Goal: Information Seeking & Learning: Learn about a topic

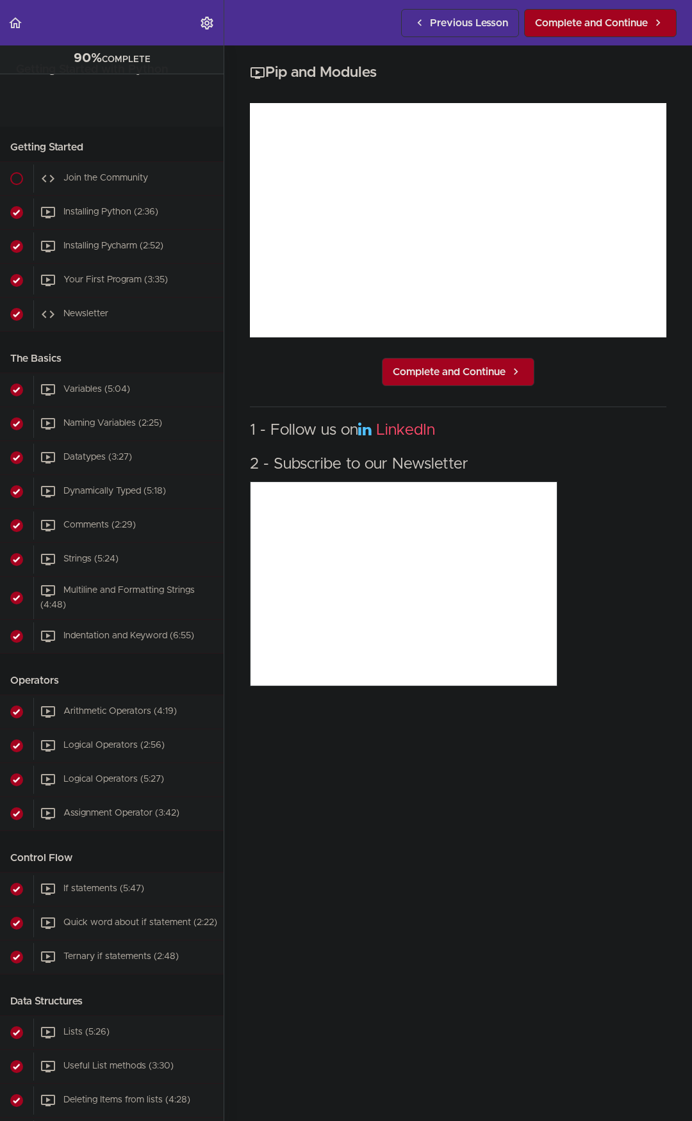
scroll to position [1386, 0]
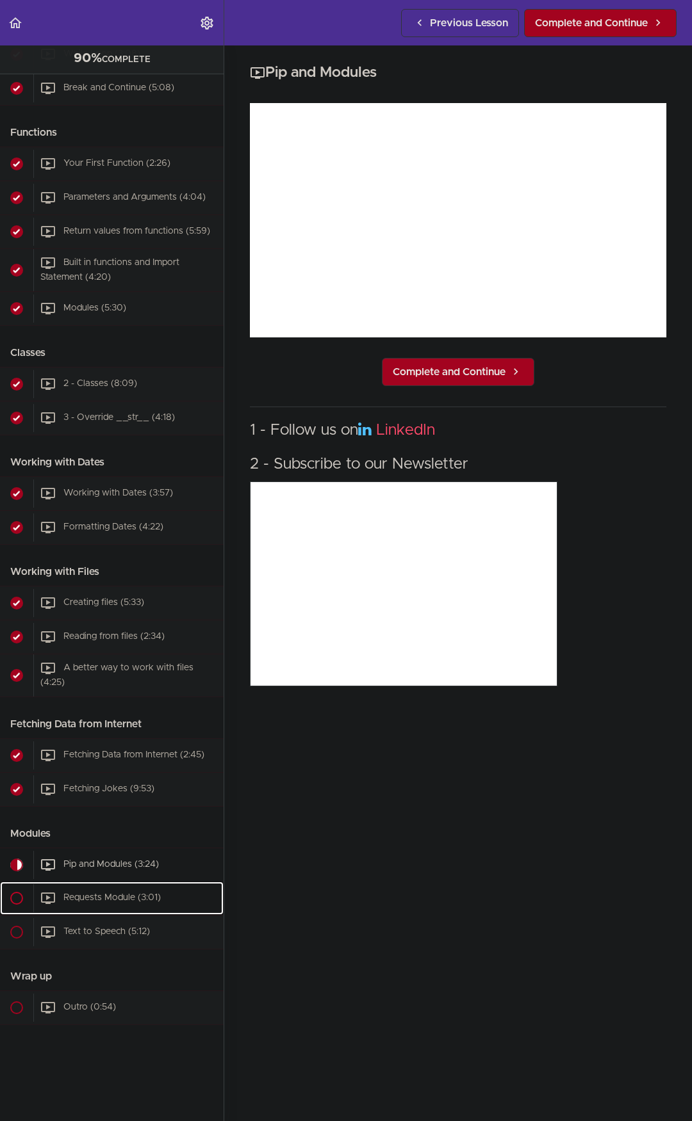
click at [129, 893] on span "Requests Module (3:01)" at bounding box center [111, 897] width 97 height 9
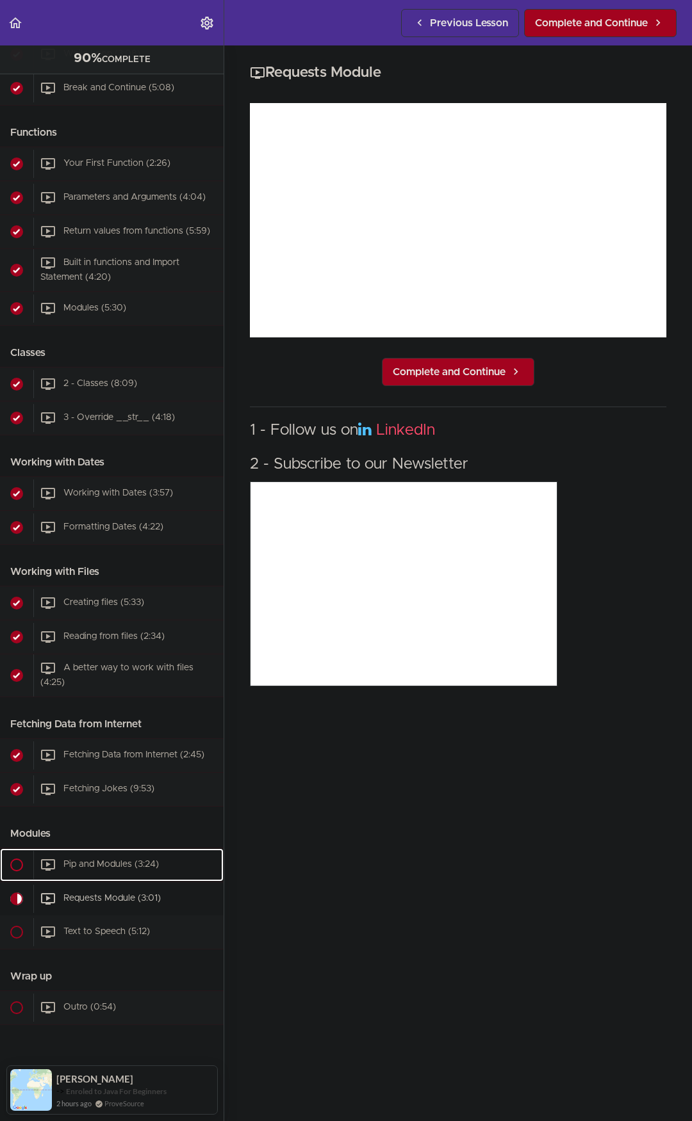
click at [120, 860] on div "Pip and Modules (3:24)" at bounding box center [128, 865] width 190 height 28
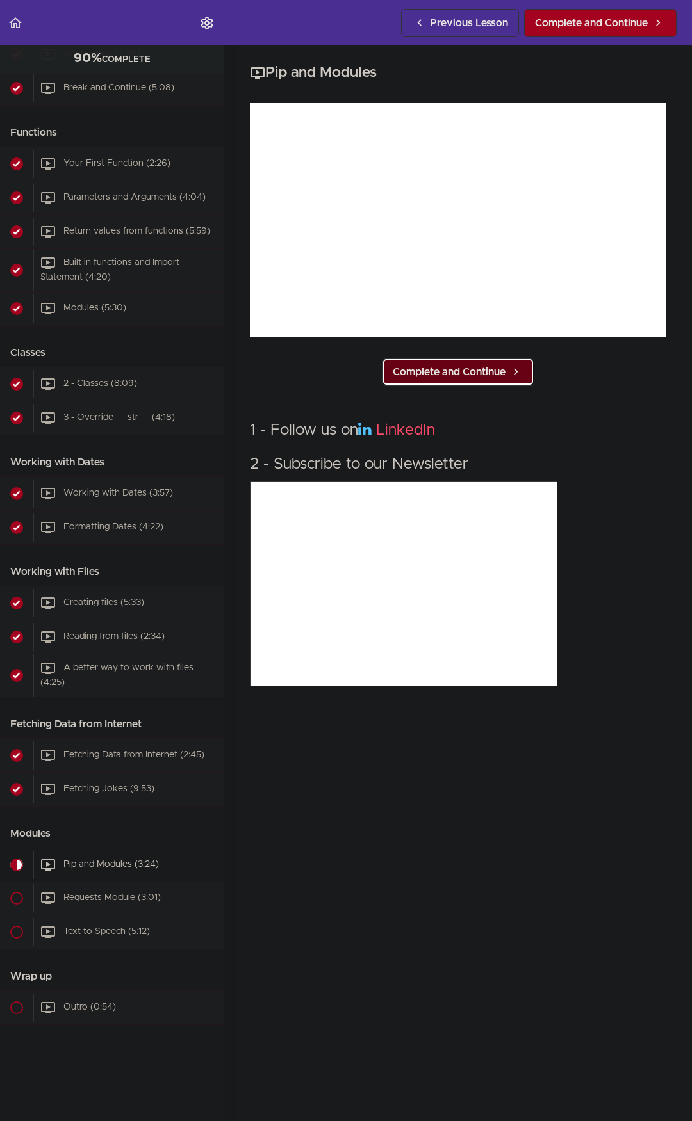
click at [483, 358] on link "Complete and Continue" at bounding box center [458, 372] width 152 height 28
click at [502, 363] on link "Complete and Continue" at bounding box center [458, 372] width 152 height 28
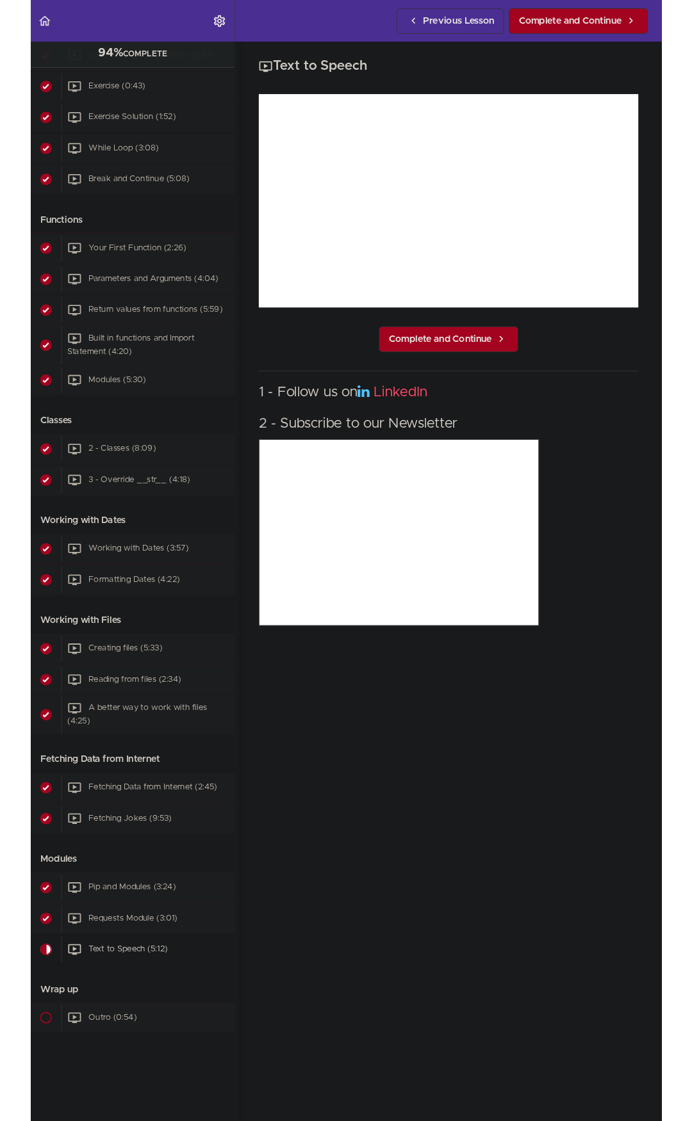
scroll to position [1386, 0]
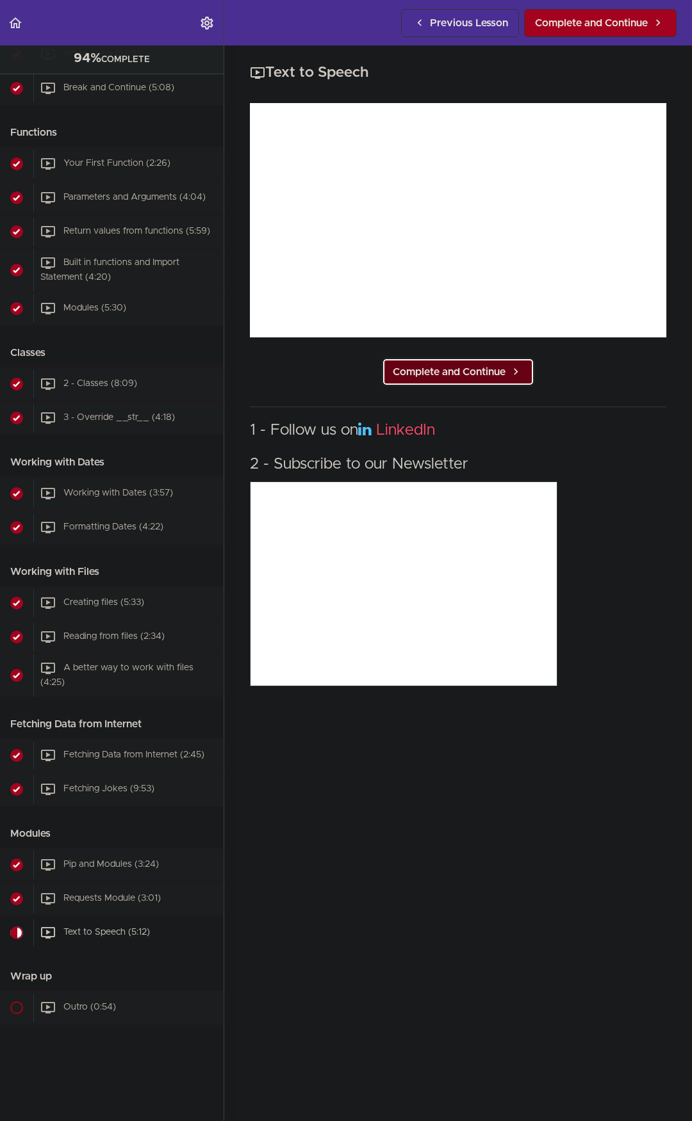
click at [403, 358] on link "Complete and Continue" at bounding box center [458, 372] width 152 height 28
click at [470, 376] on link "Complete and Continue" at bounding box center [458, 372] width 152 height 28
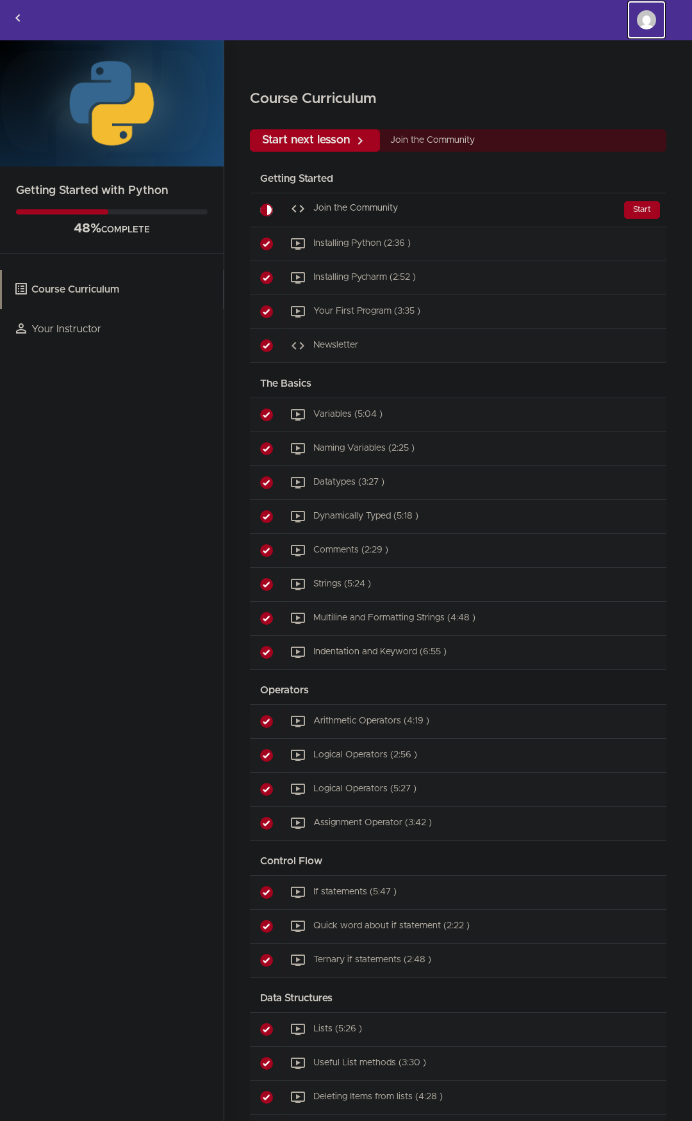
click at [638, 12] on link "idriss Georges Massoma Dooh Collins" at bounding box center [646, 20] width 38 height 38
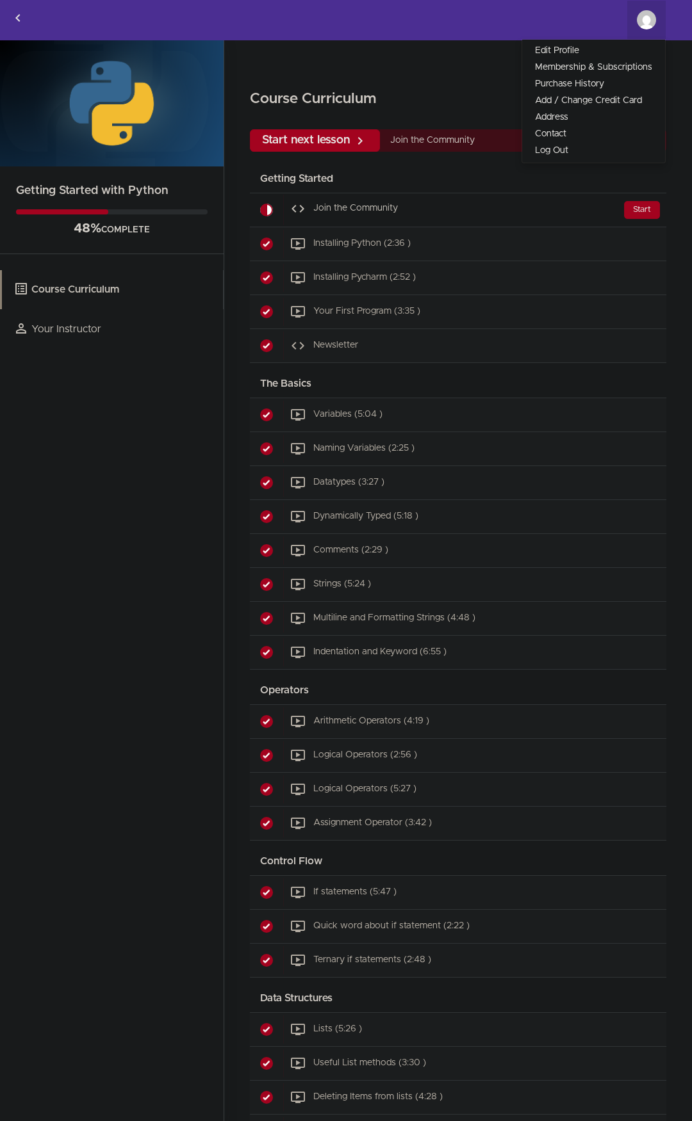
click at [159, 507] on div "Getting Started with Python 48% COMPLETE Course Curriculum Your Instructor" at bounding box center [112, 581] width 224 height 1083
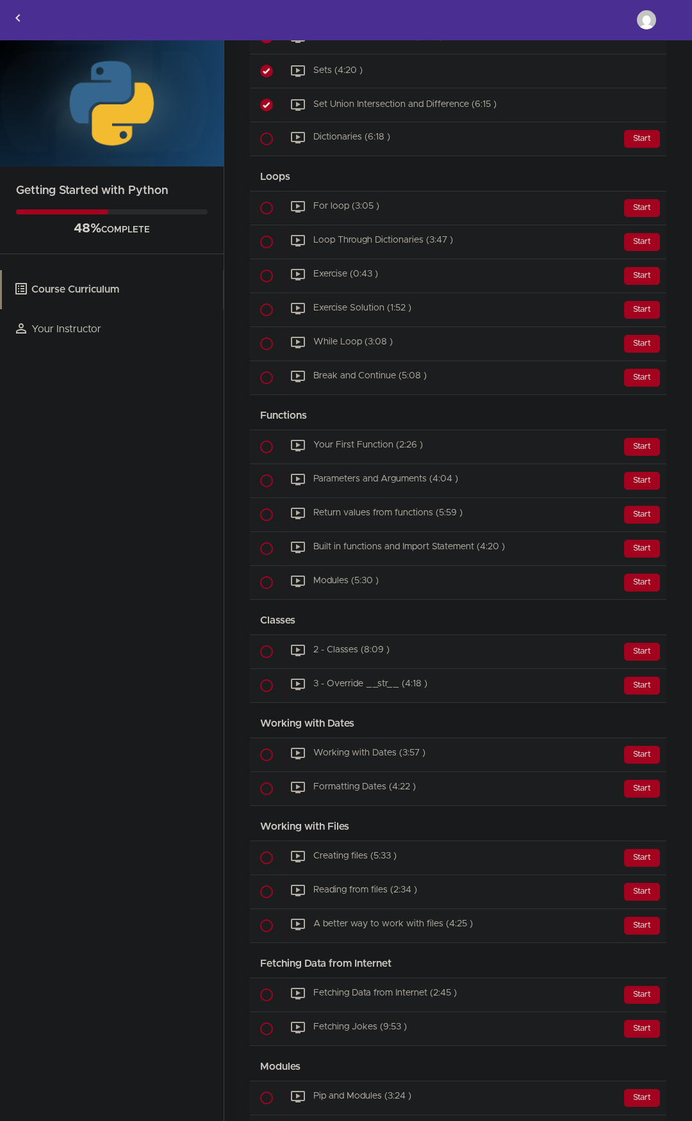
scroll to position [1209, 0]
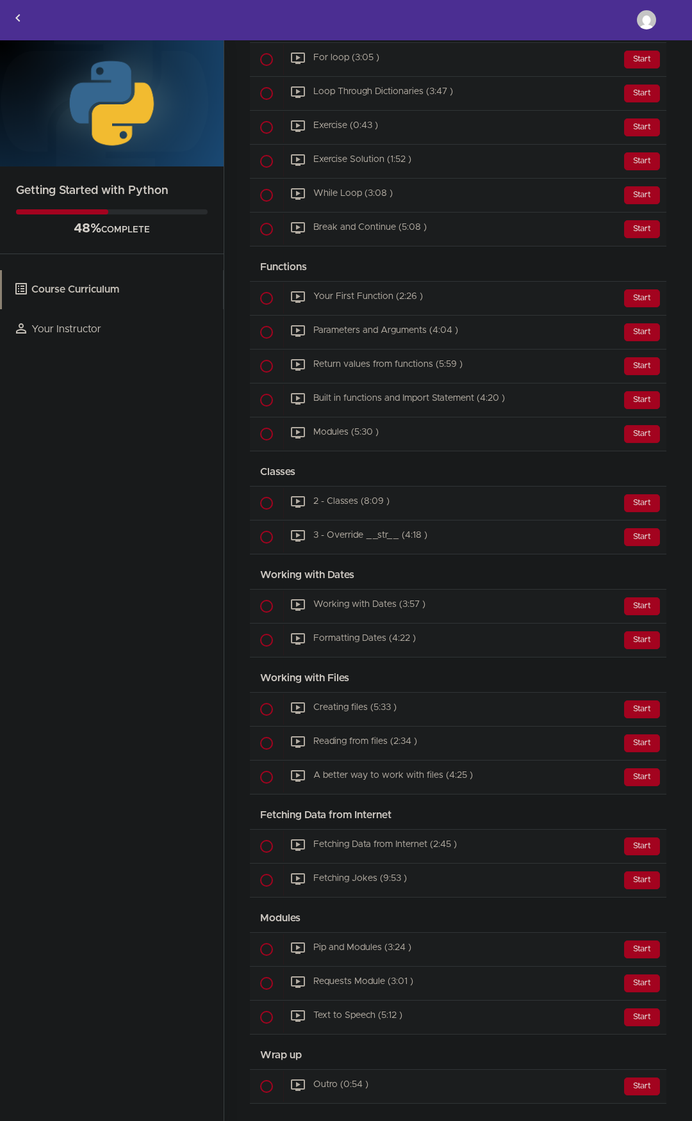
click at [112, 177] on h2 "Getting Started with Python" at bounding box center [111, 182] width 223 height 33
click at [106, 195] on h2 "Getting Started with Python" at bounding box center [111, 182] width 223 height 33
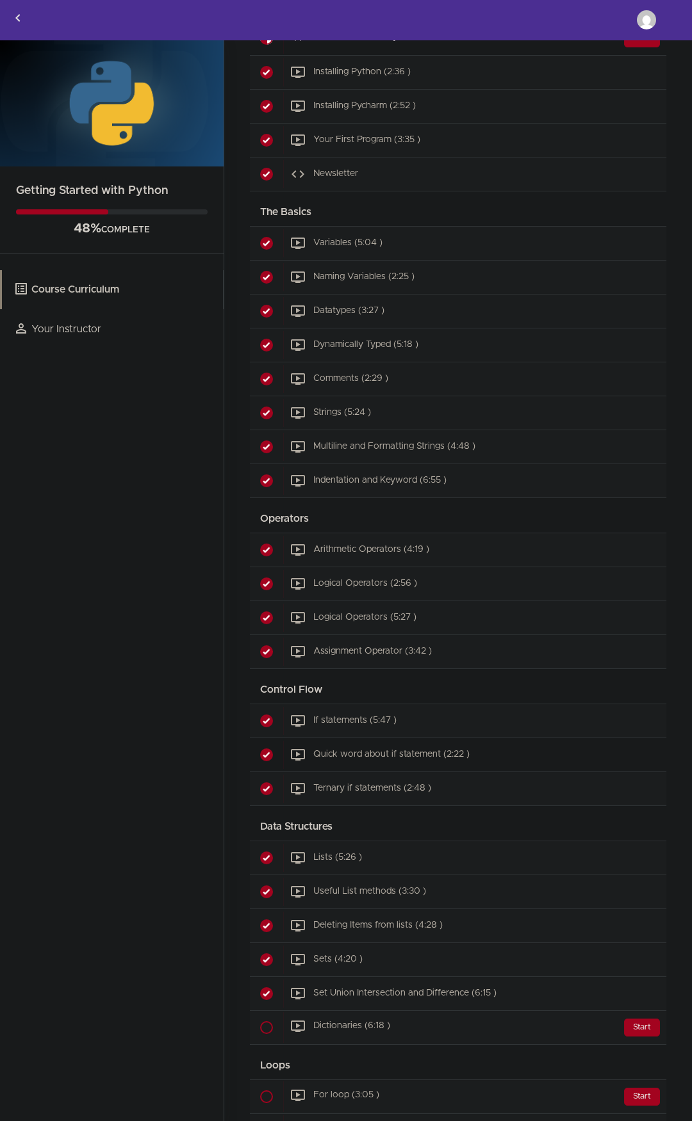
scroll to position [120, 0]
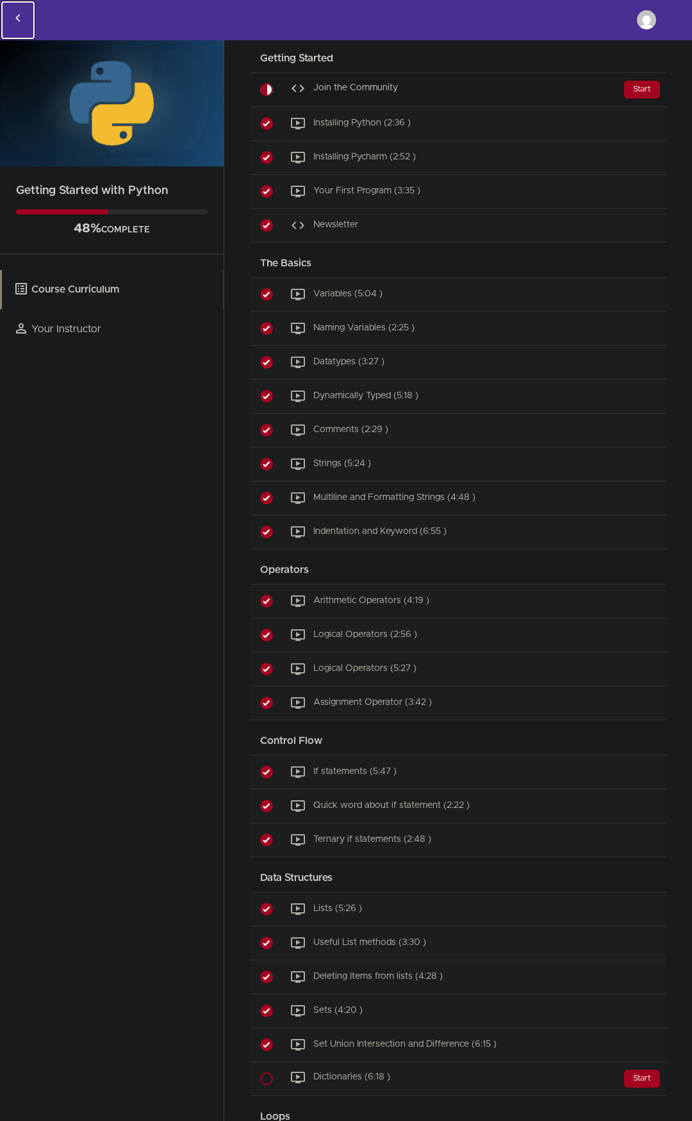
click at [20, 10] on link "Back to courses" at bounding box center [18, 20] width 35 height 39
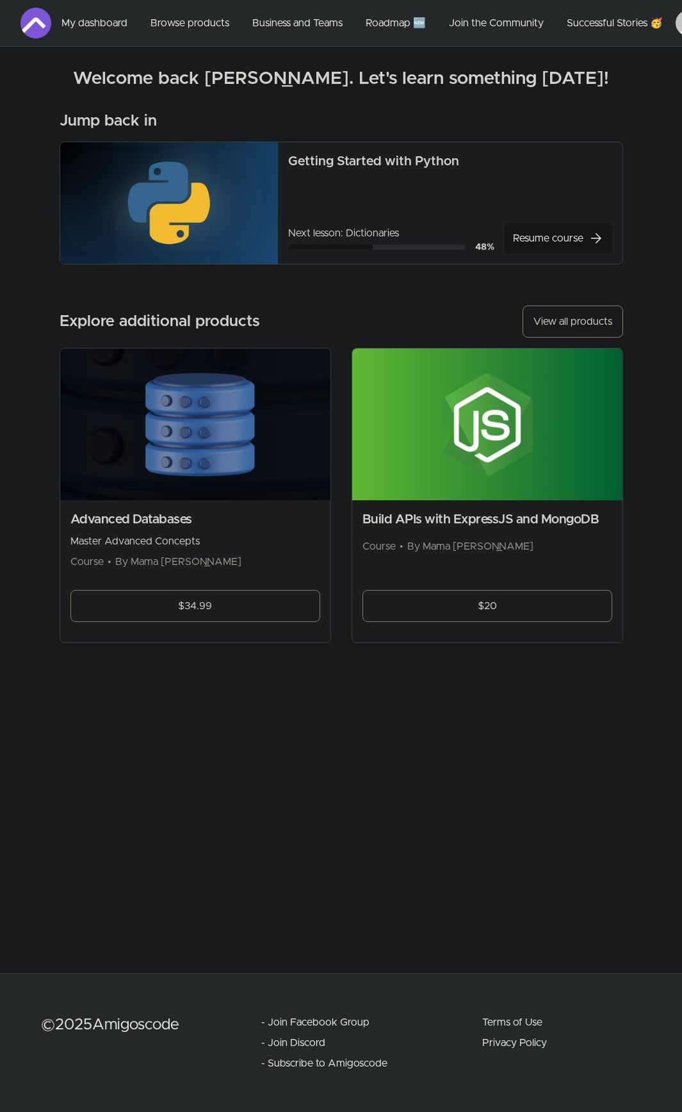
click at [560, 246] on link "Resume course arrow_forward" at bounding box center [559, 238] width 108 height 31
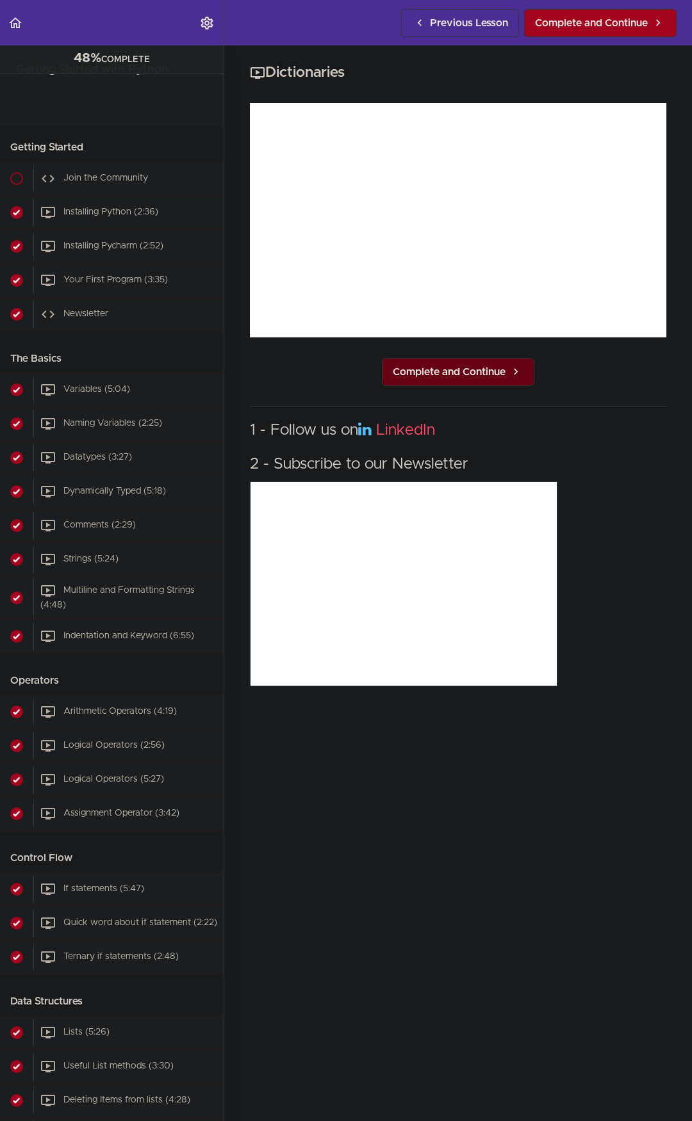
scroll to position [1126, 0]
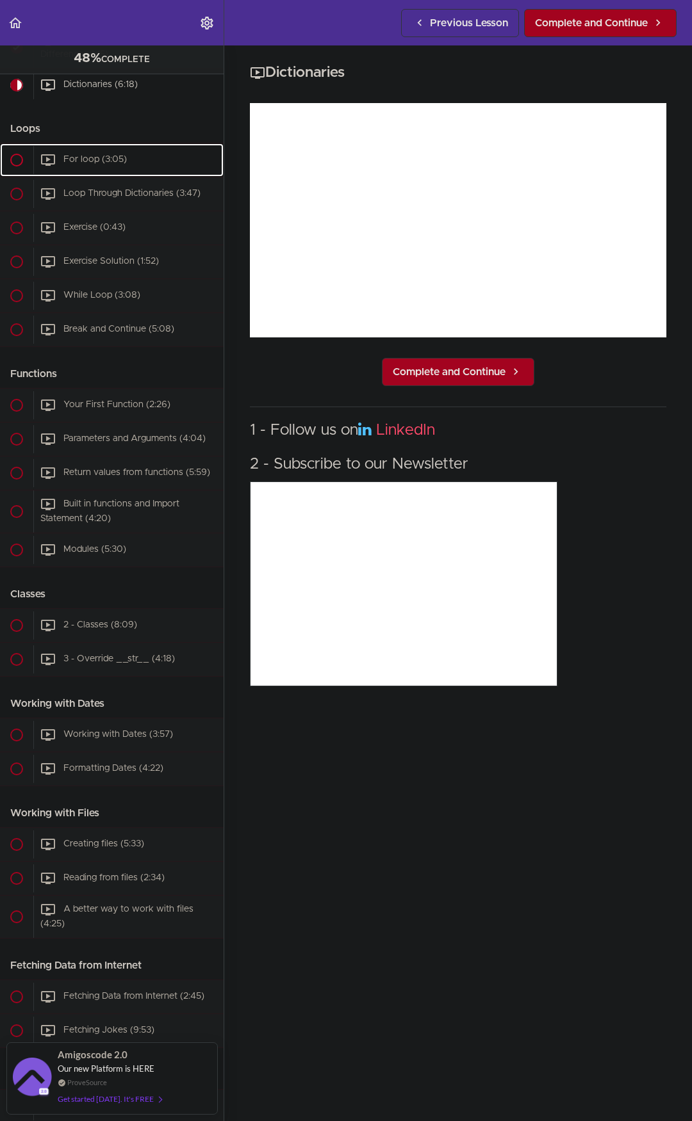
click at [15, 166] on span at bounding box center [16, 160] width 13 height 13
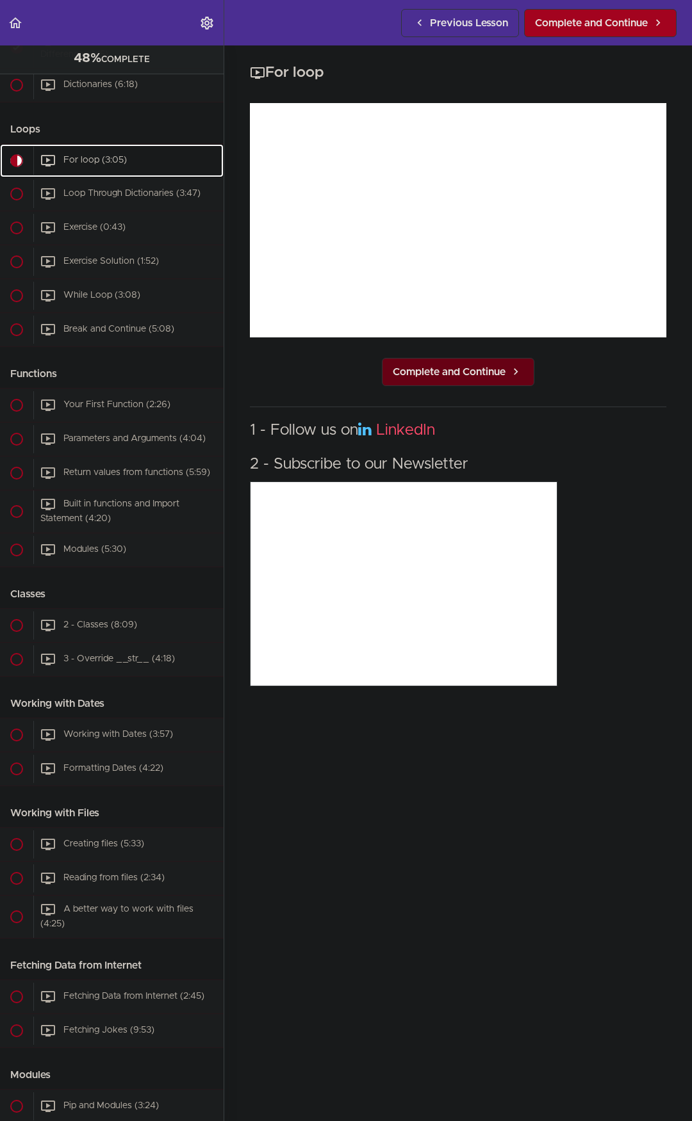
scroll to position [1185, 0]
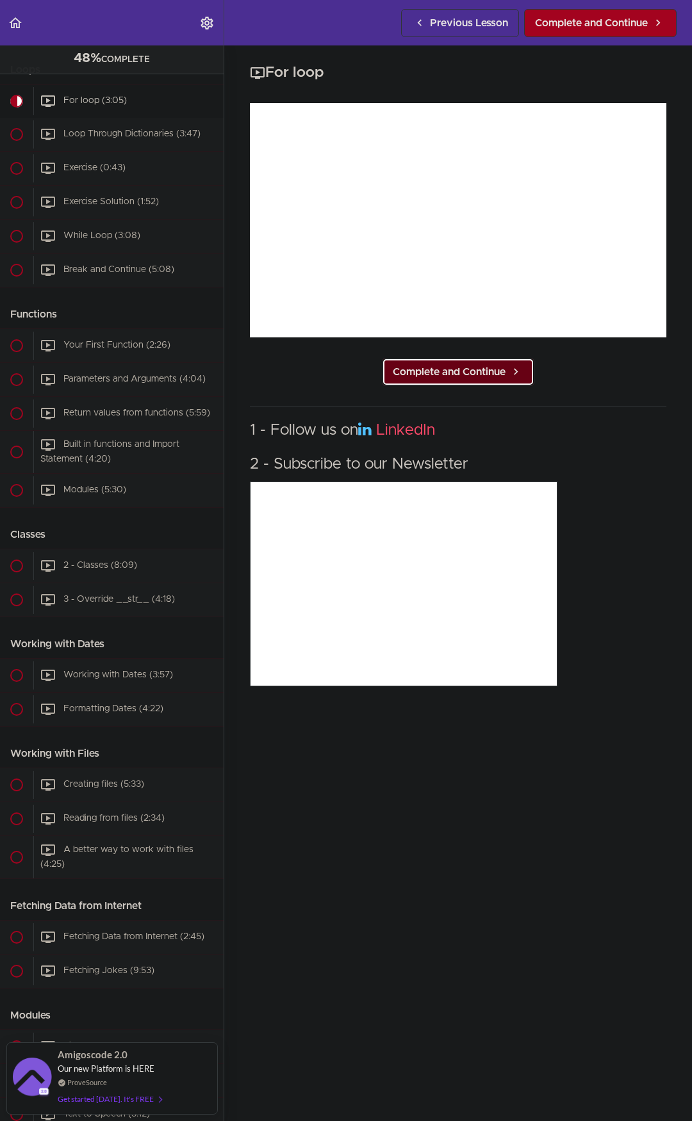
click at [481, 369] on span "Complete and Continue" at bounding box center [449, 371] width 113 height 15
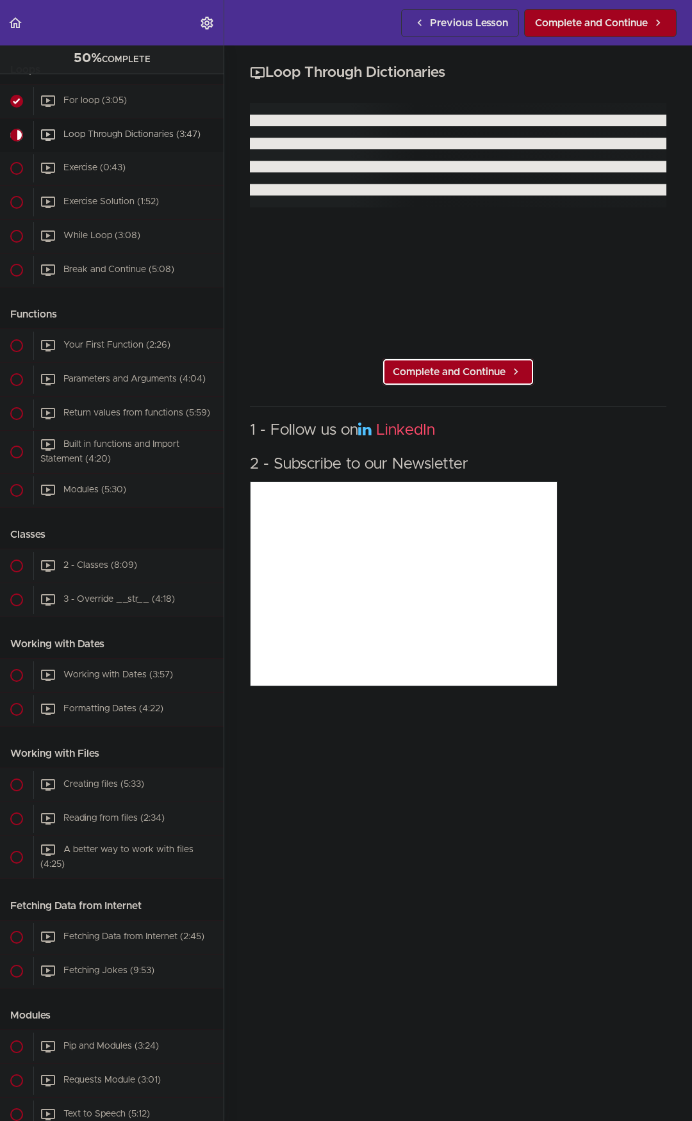
click at [481, 369] on span "Complete and Continue" at bounding box center [449, 371] width 113 height 15
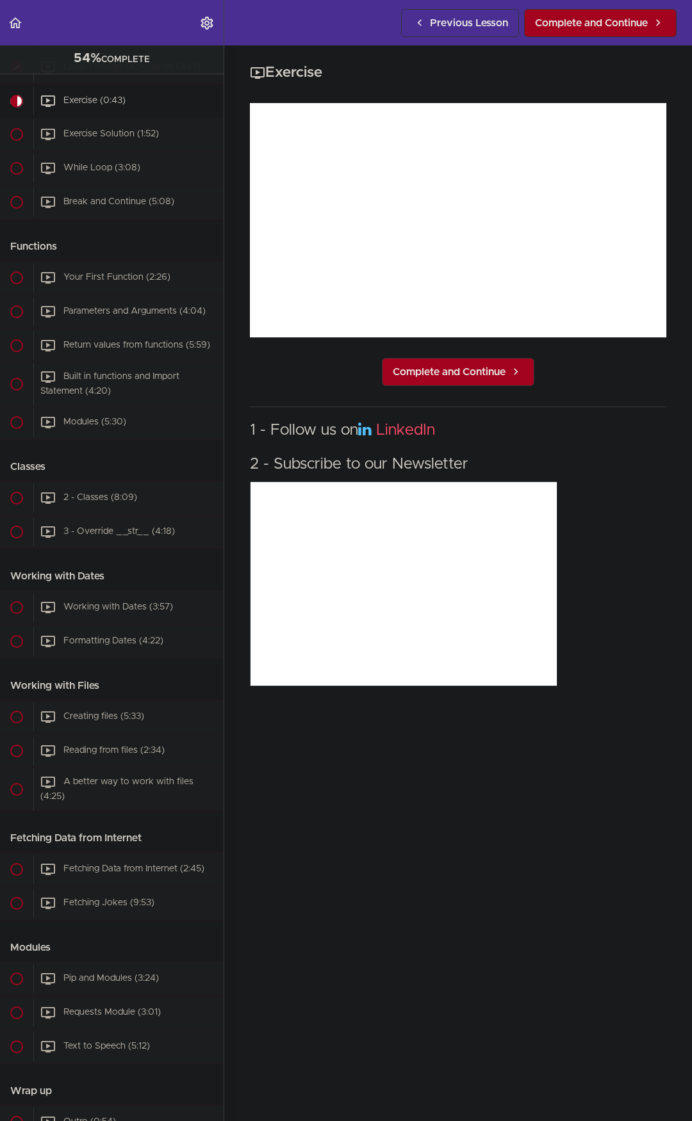
click at [481, 369] on span "Complete and Continue" at bounding box center [449, 371] width 113 height 15
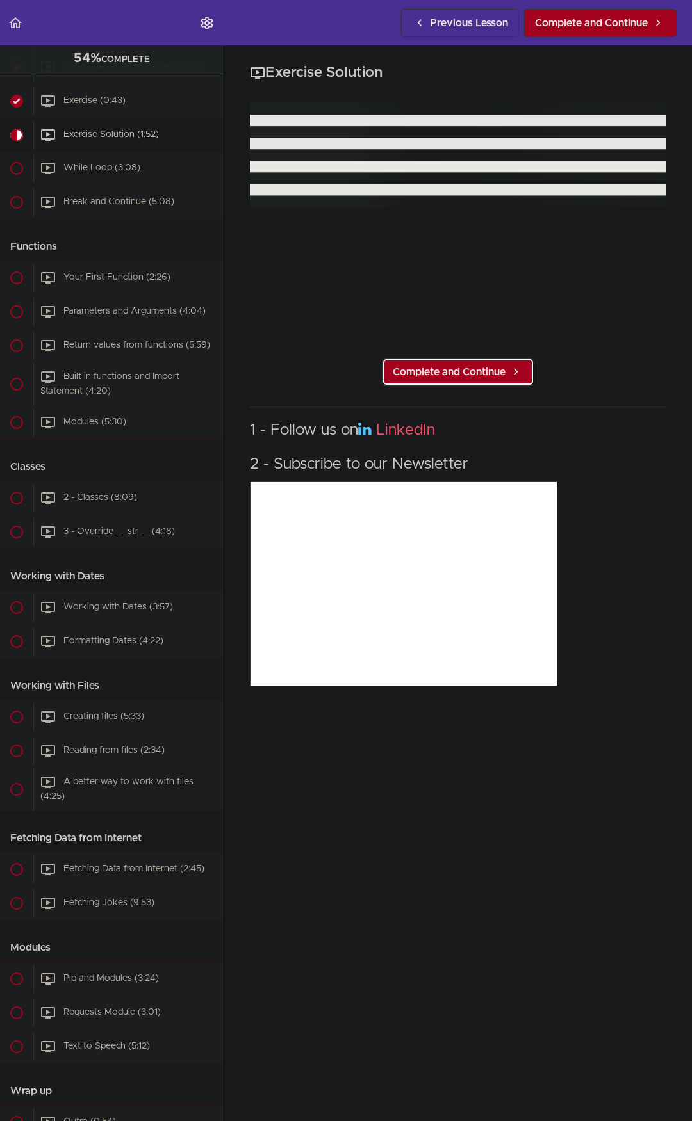
click at [481, 369] on span "Complete and Continue" at bounding box center [449, 371] width 113 height 15
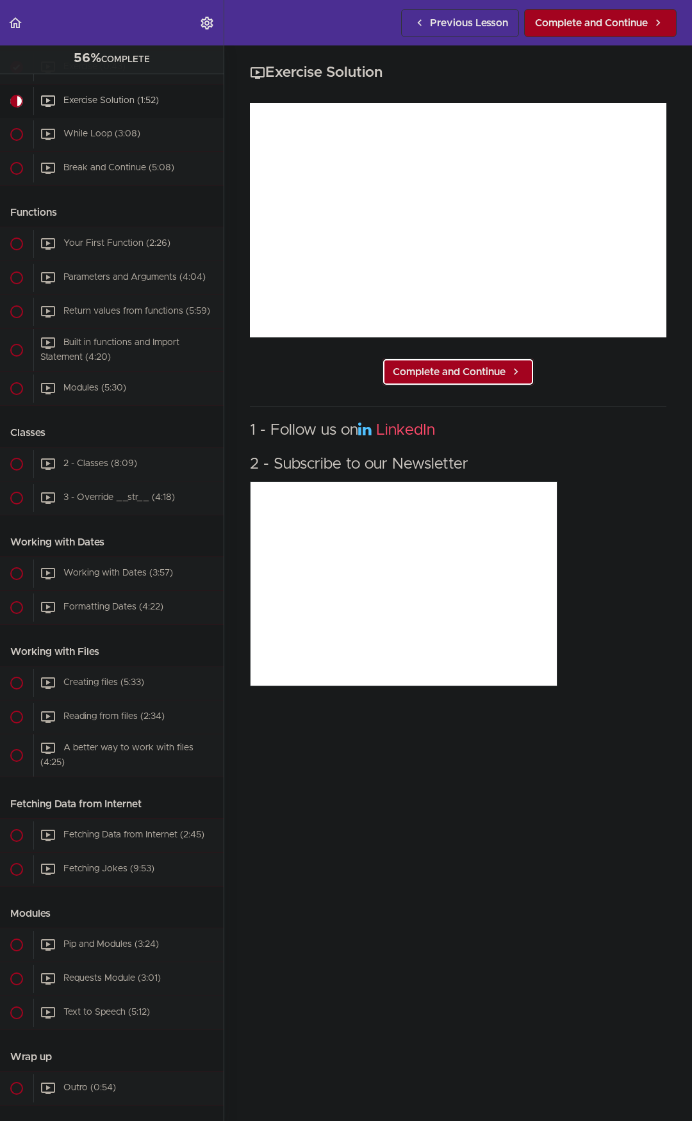
click at [481, 369] on span "Complete and Continue" at bounding box center [449, 371] width 113 height 15
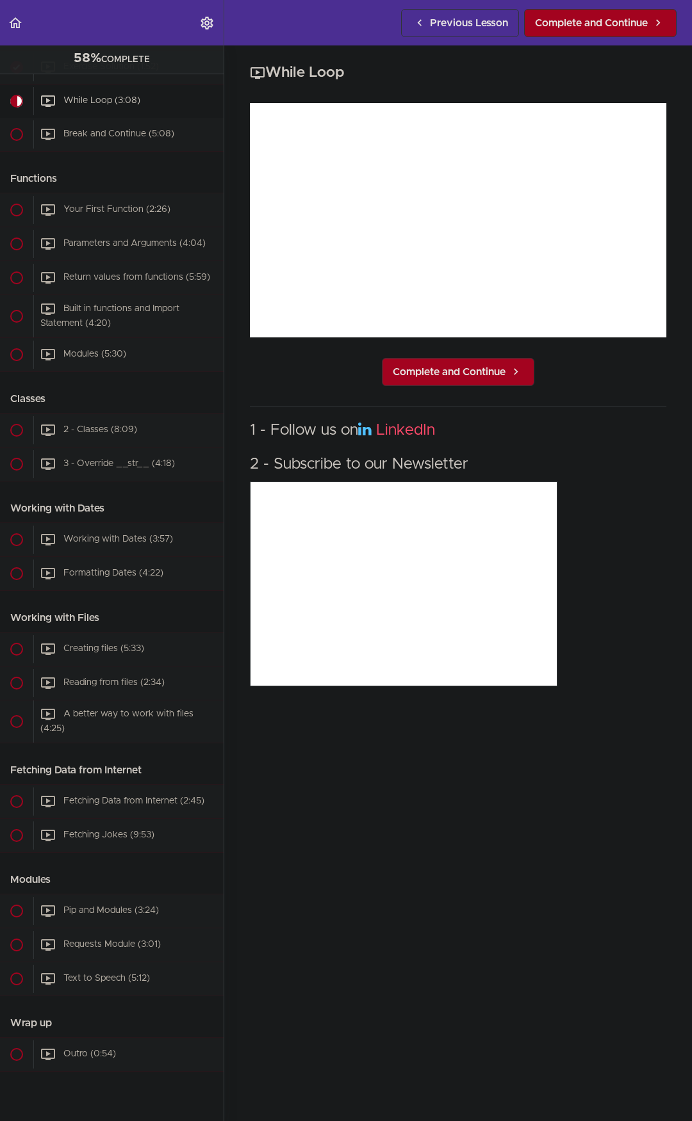
click at [481, 369] on span "Complete and Continue" at bounding box center [449, 371] width 113 height 15
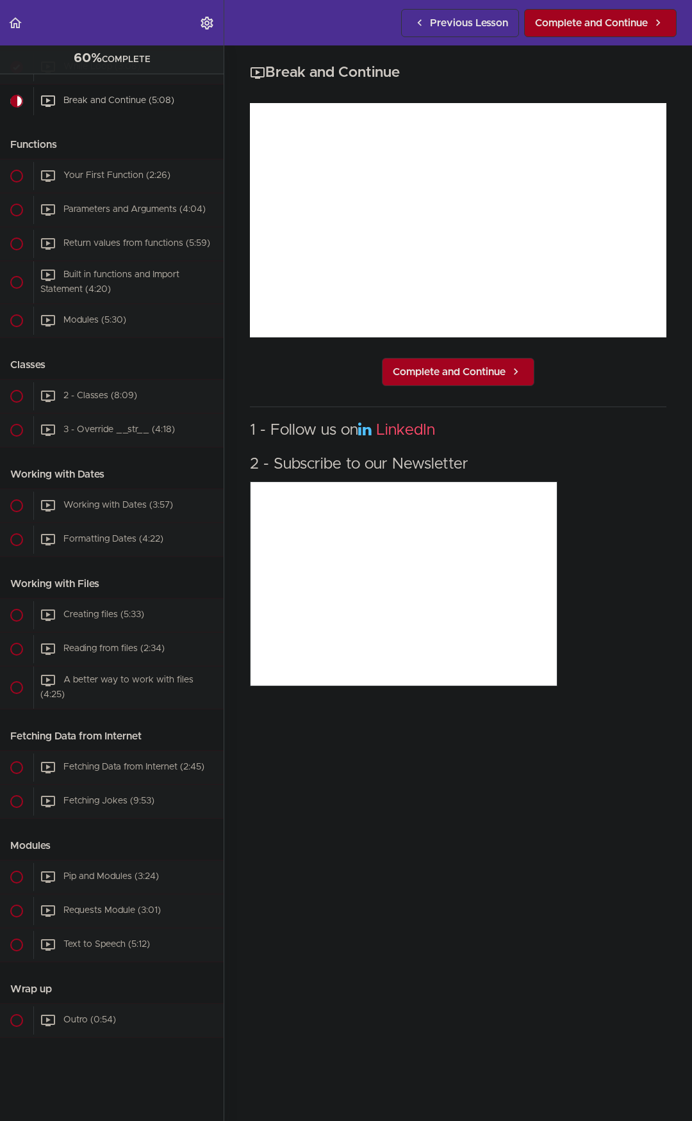
click at [481, 369] on span "Complete and Continue" at bounding box center [449, 371] width 113 height 15
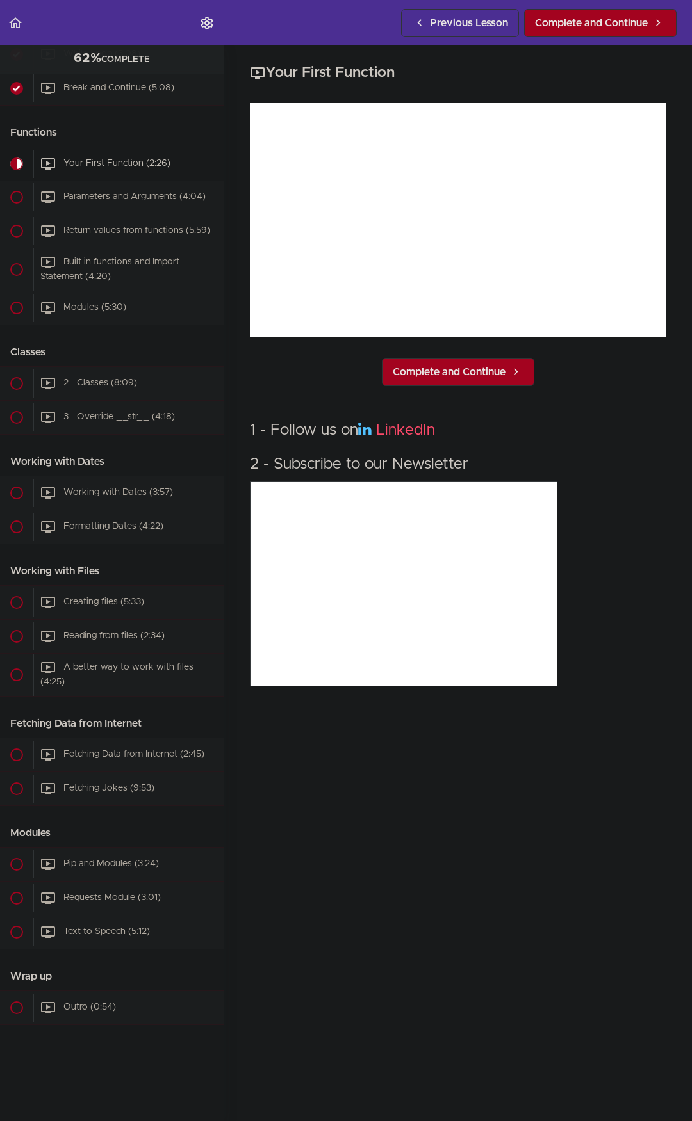
click at [481, 369] on span "Complete and Continue" at bounding box center [449, 371] width 113 height 15
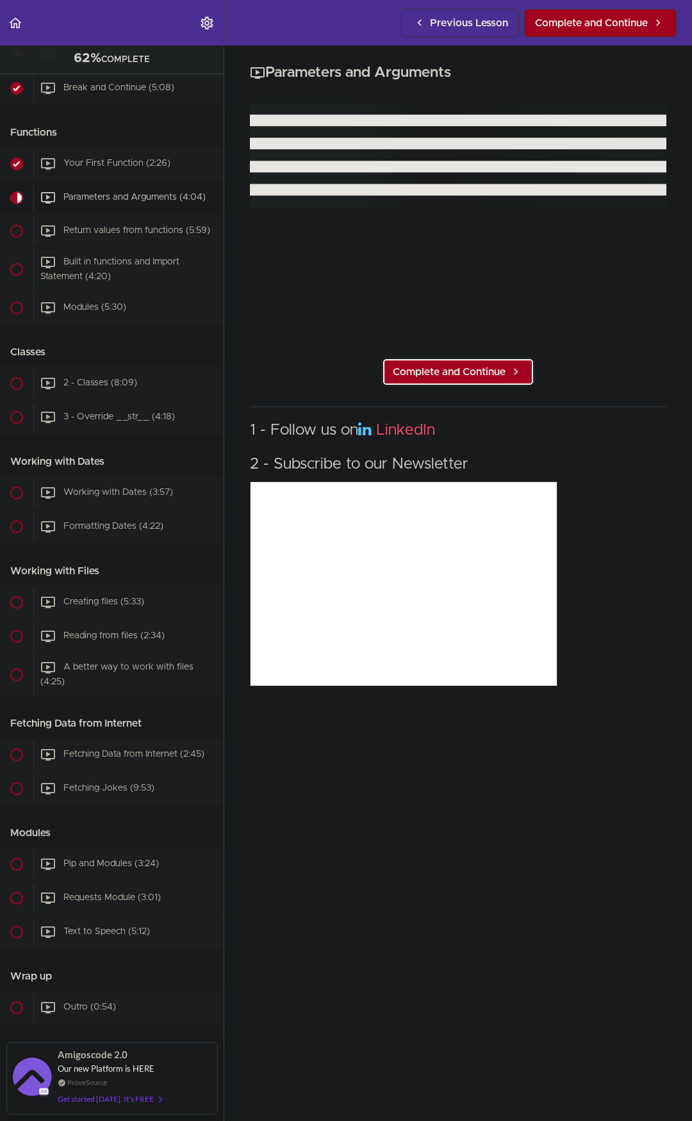
click at [481, 369] on span "Complete and Continue" at bounding box center [449, 371] width 113 height 15
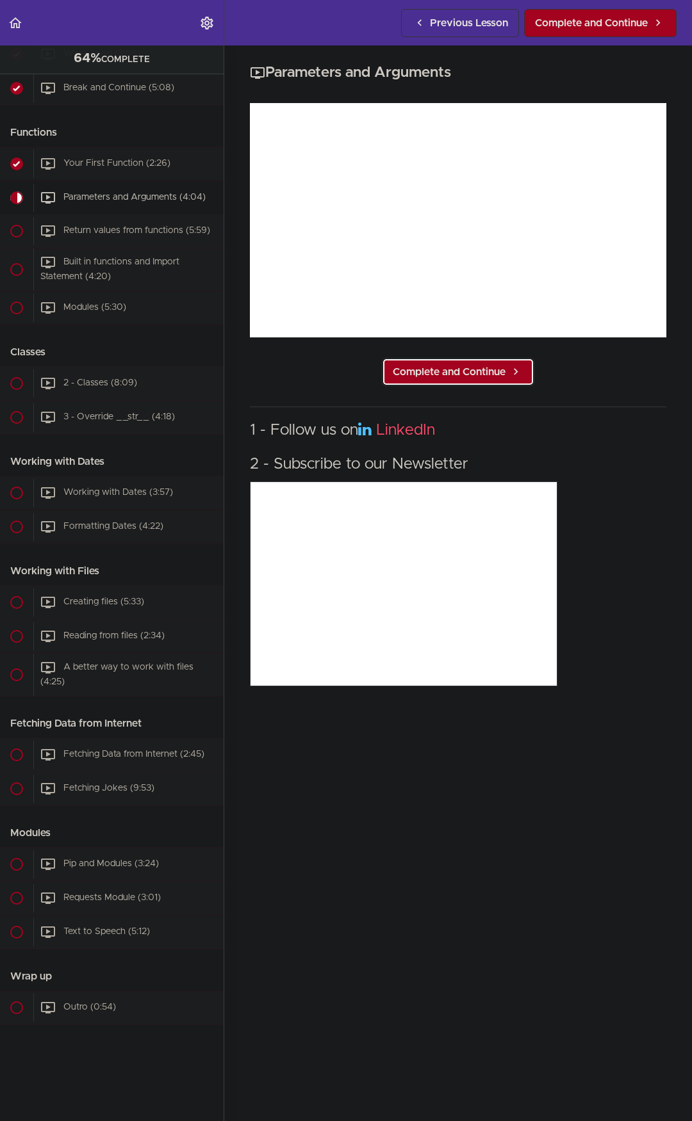
click at [481, 369] on span "Complete and Continue" at bounding box center [449, 371] width 113 height 15
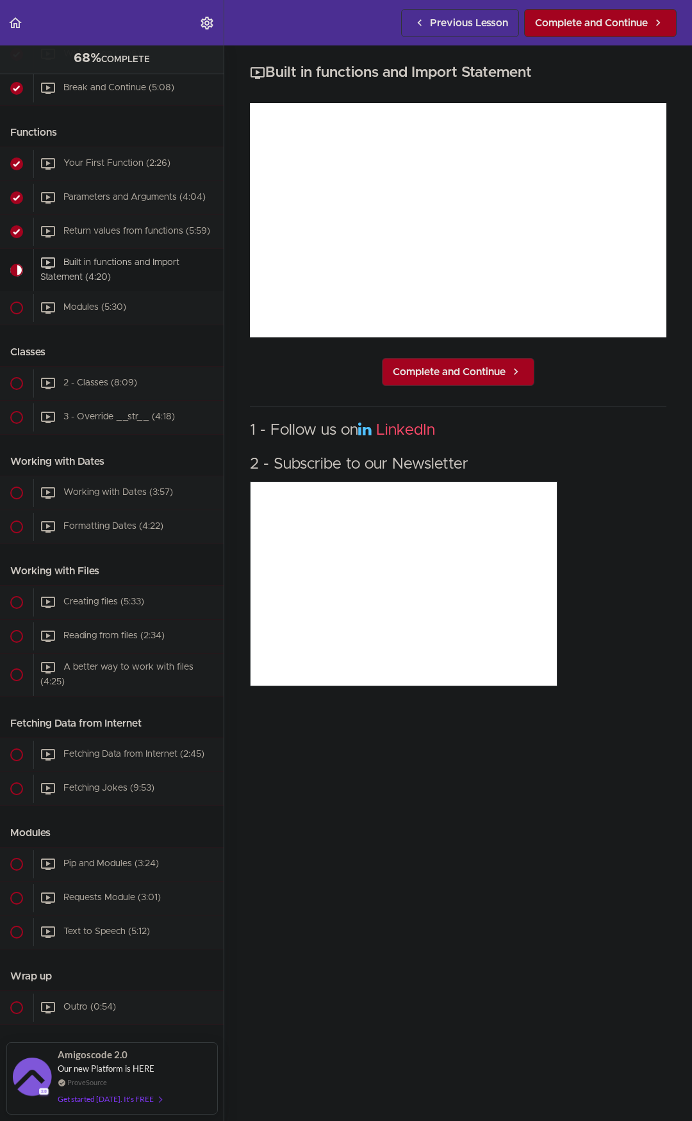
click at [481, 369] on span "Complete and Continue" at bounding box center [449, 371] width 113 height 15
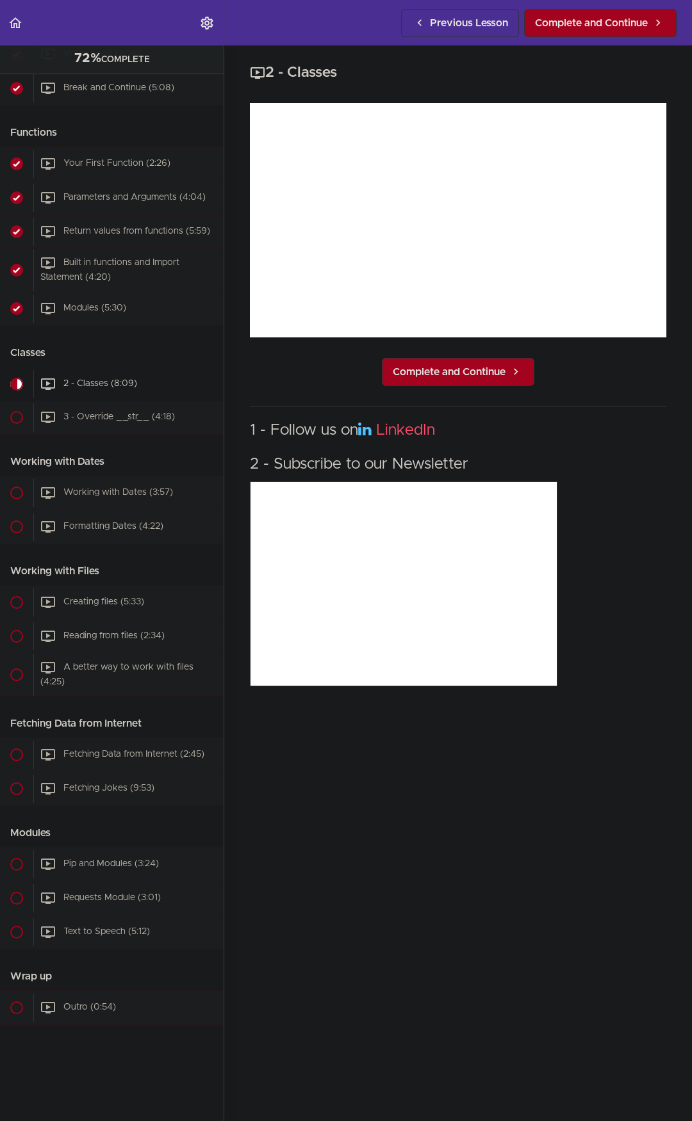
click at [481, 369] on span "Complete and Continue" at bounding box center [449, 371] width 113 height 15
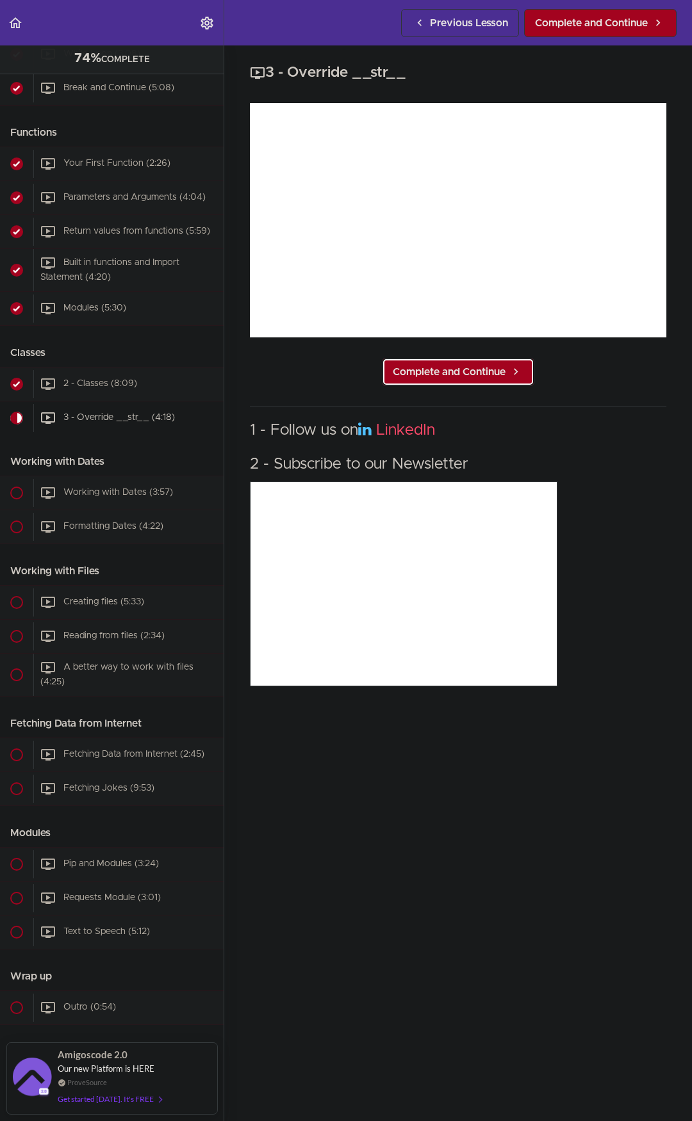
click at [481, 369] on span "Complete and Continue" at bounding box center [449, 371] width 113 height 15
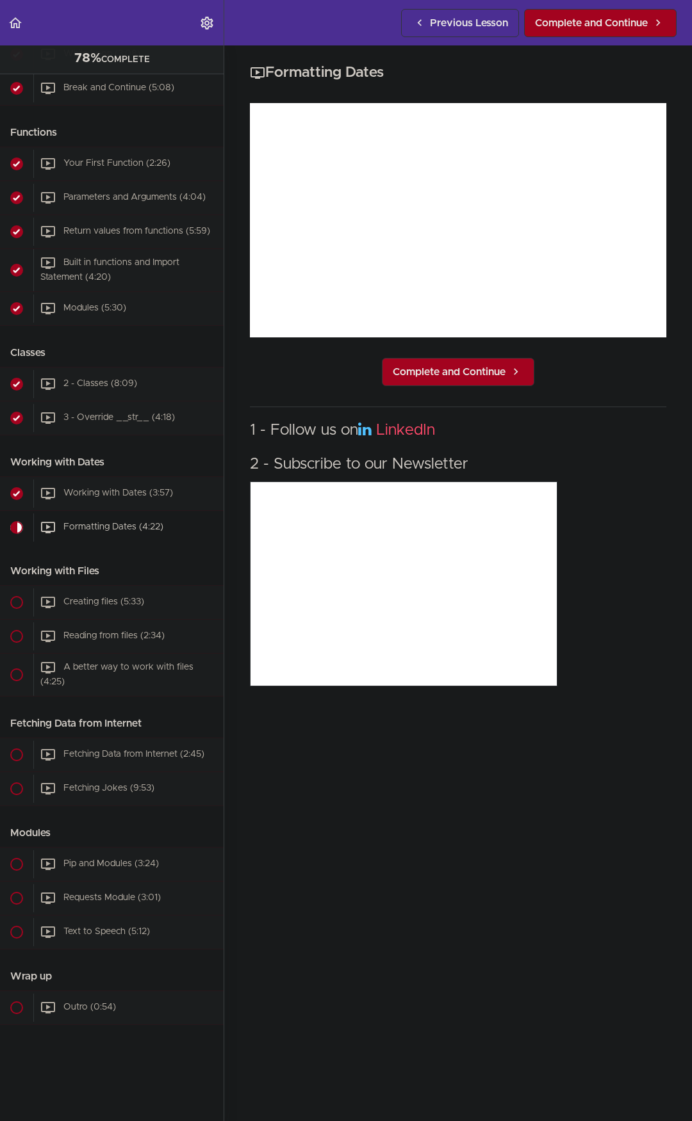
click at [472, 368] on span "Complete and Continue" at bounding box center [449, 371] width 113 height 15
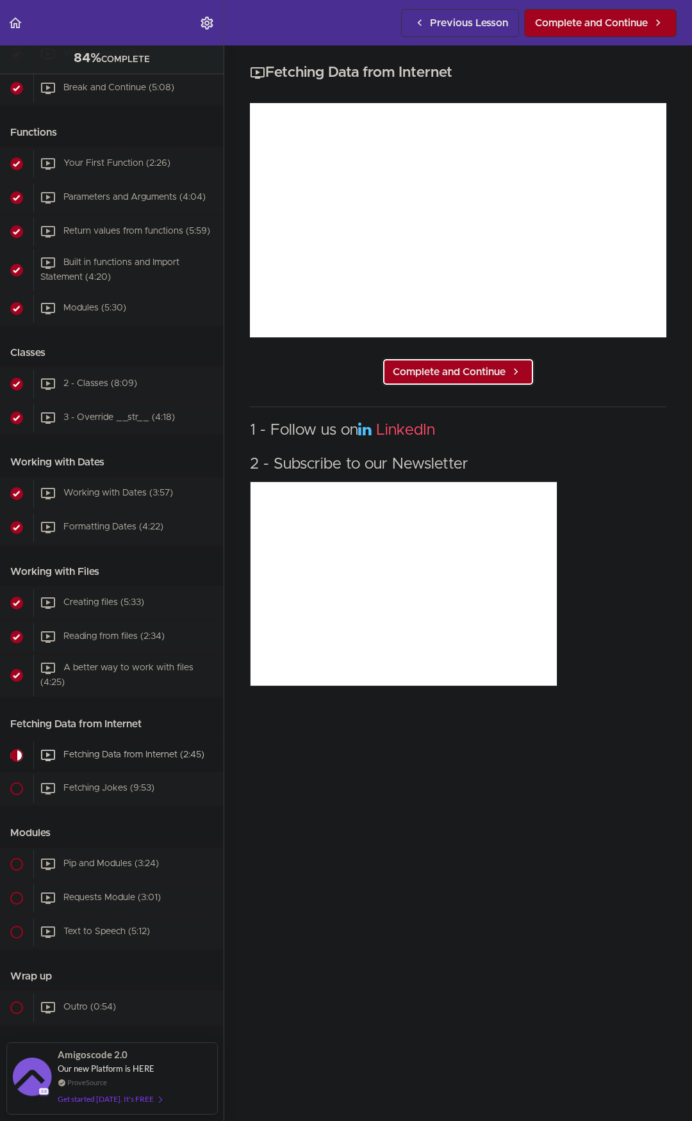
click at [472, 368] on span "Complete and Continue" at bounding box center [449, 371] width 113 height 15
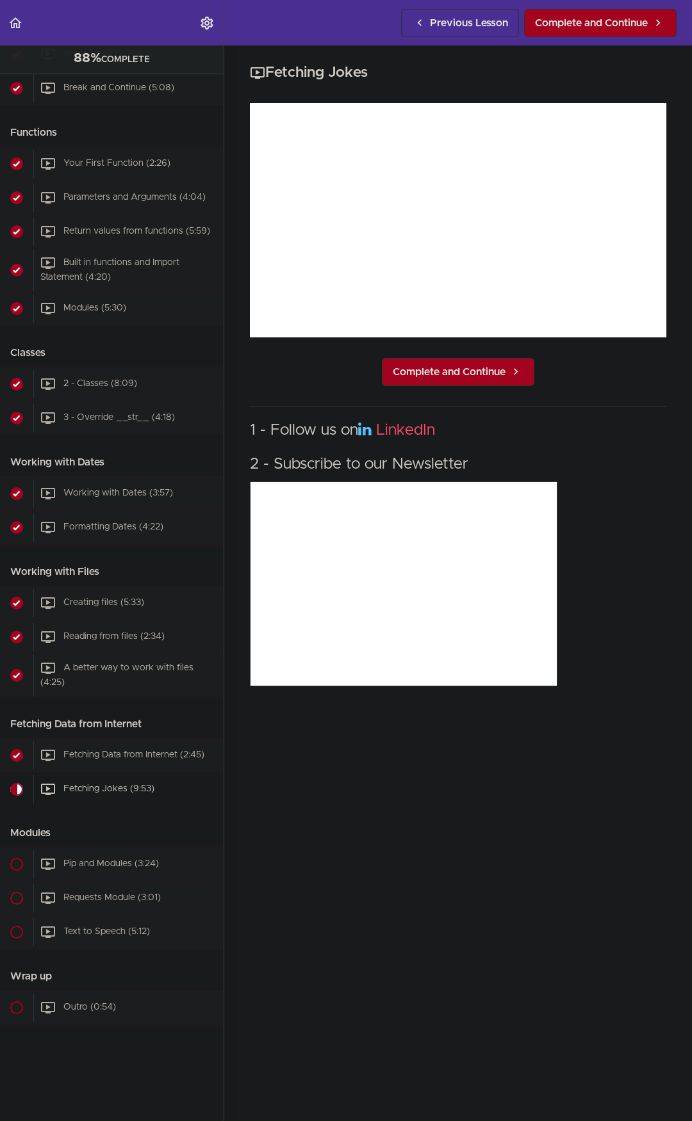
click at [472, 368] on span "Complete and Continue" at bounding box center [449, 371] width 113 height 15
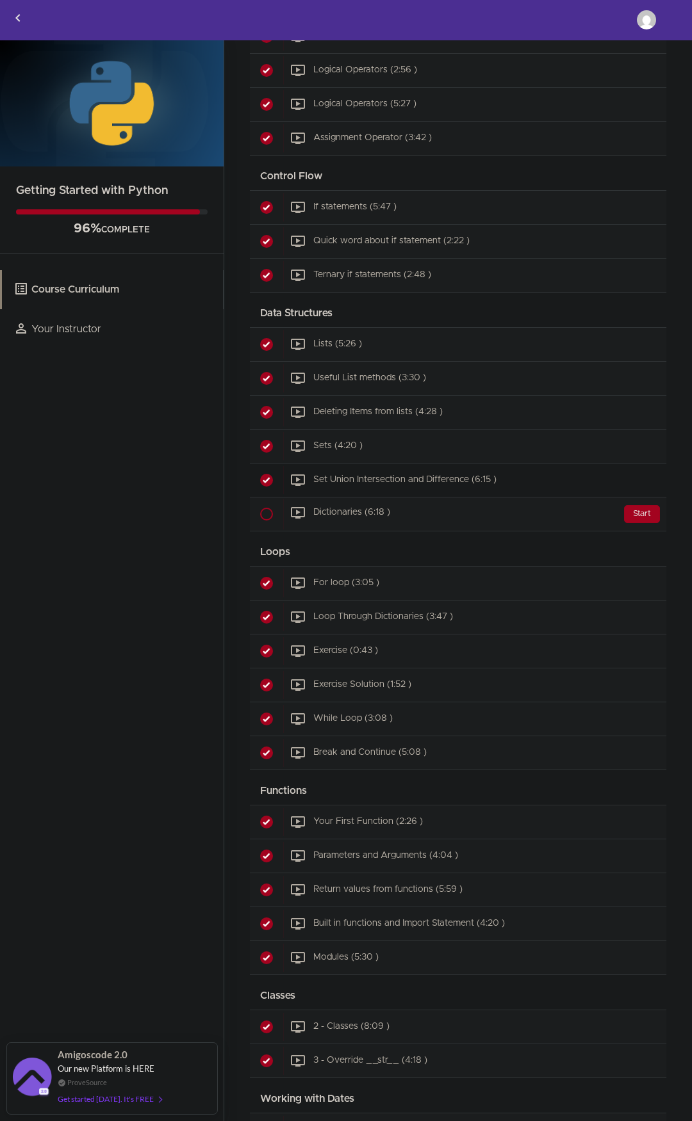
scroll to position [768, 0]
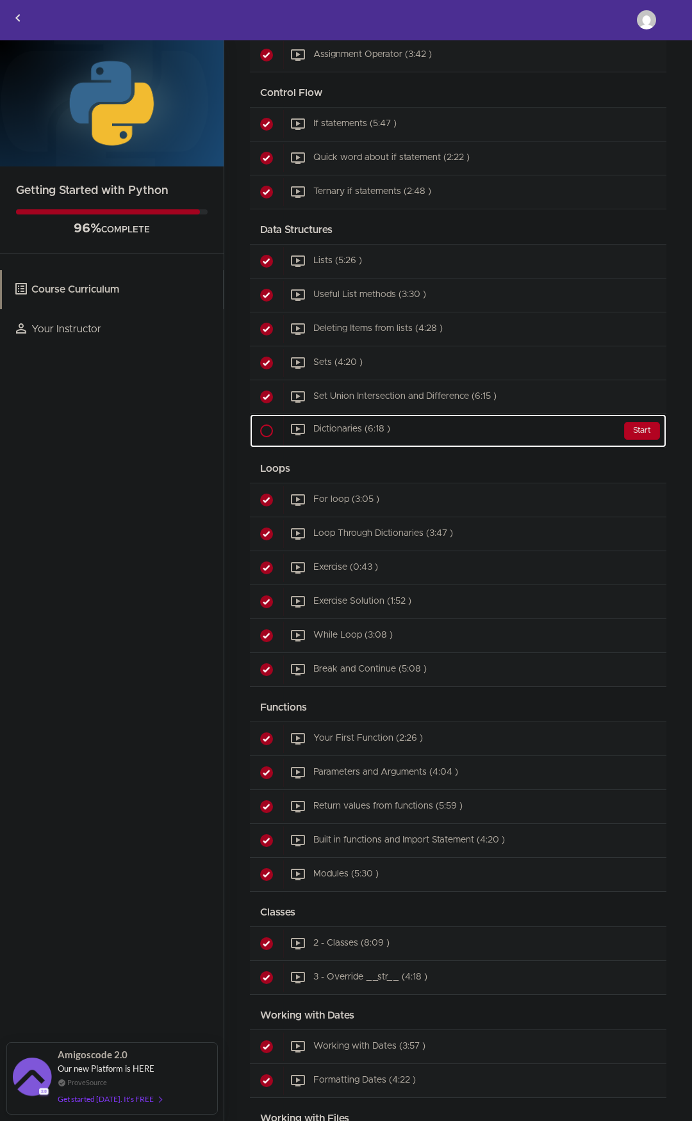
click at [631, 426] on div "Start" at bounding box center [642, 431] width 36 height 18
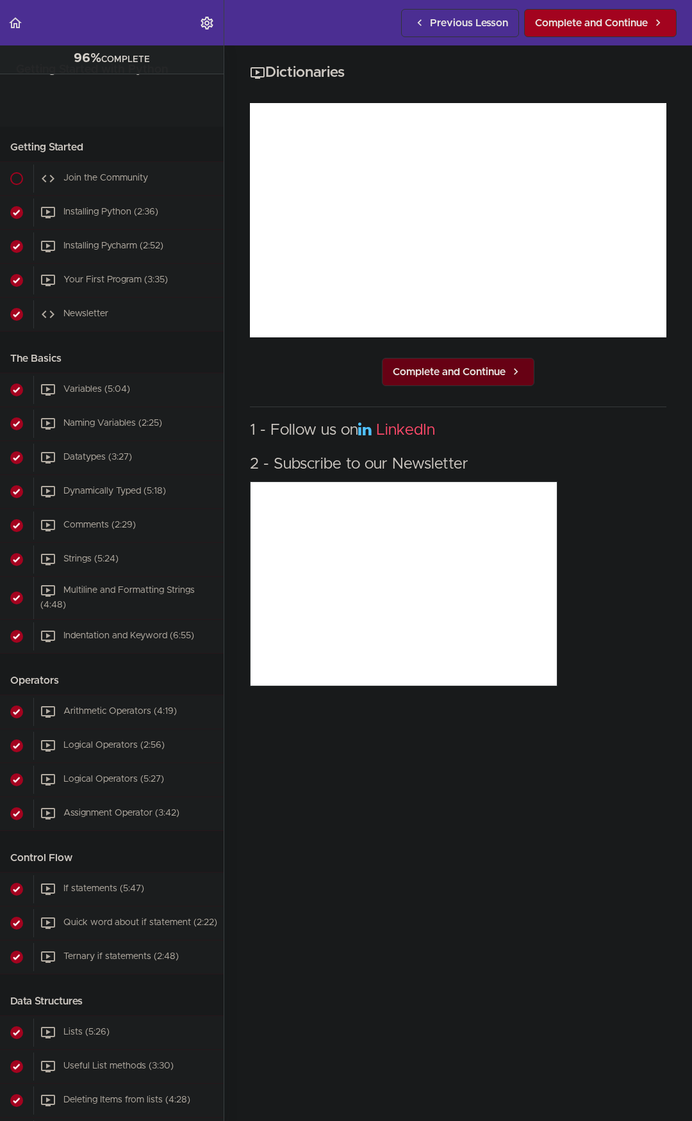
scroll to position [1126, 0]
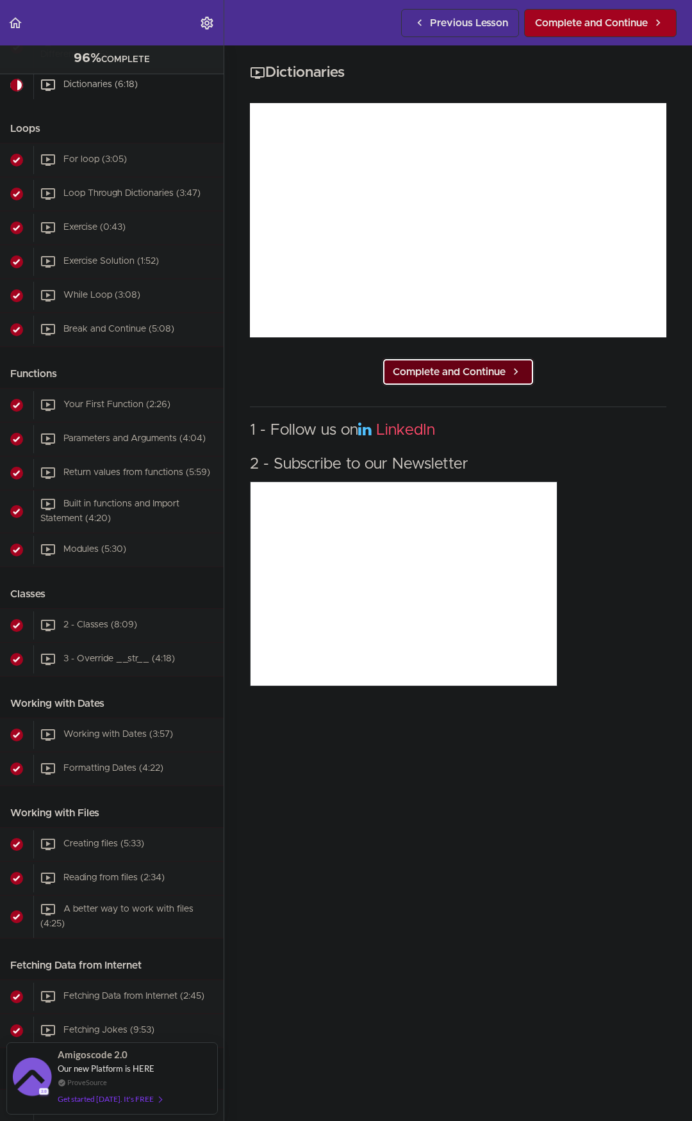
click at [464, 358] on link "Complete and Continue" at bounding box center [458, 372] width 152 height 28
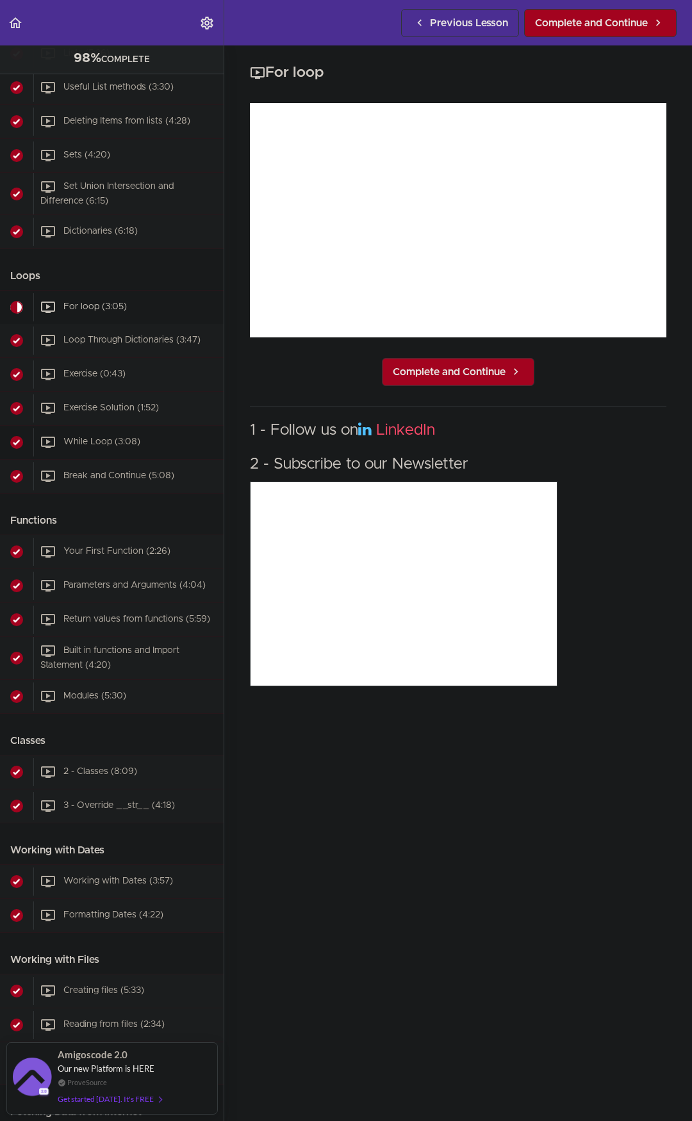
scroll to position [801, 0]
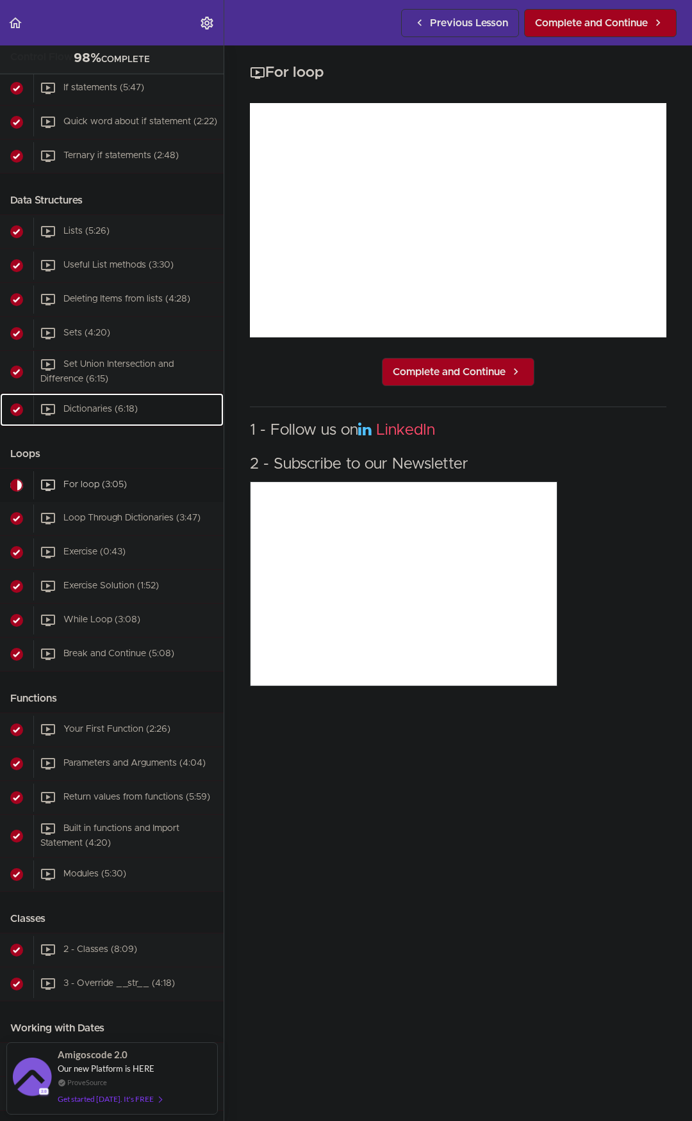
click at [125, 424] on div "Dictionaries (6:18)" at bounding box center [128, 410] width 190 height 28
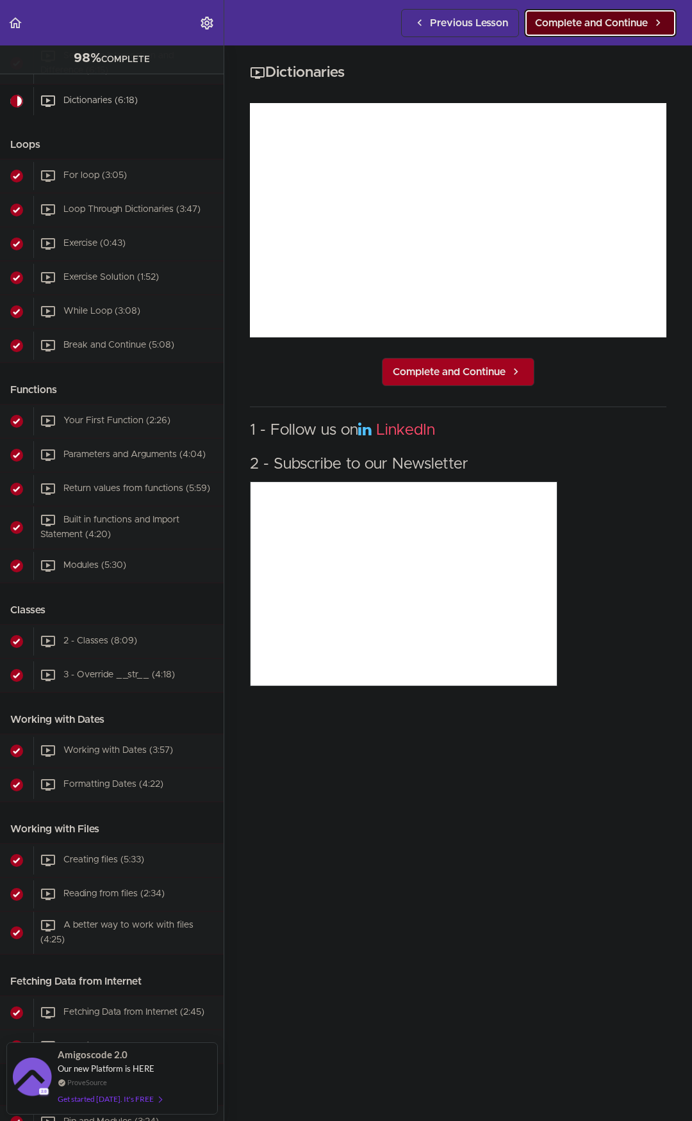
drag, startPoint x: 630, startPoint y: 22, endPoint x: 627, endPoint y: 36, distance: 13.8
click at [630, 24] on span "Complete and Continue" at bounding box center [591, 22] width 113 height 15
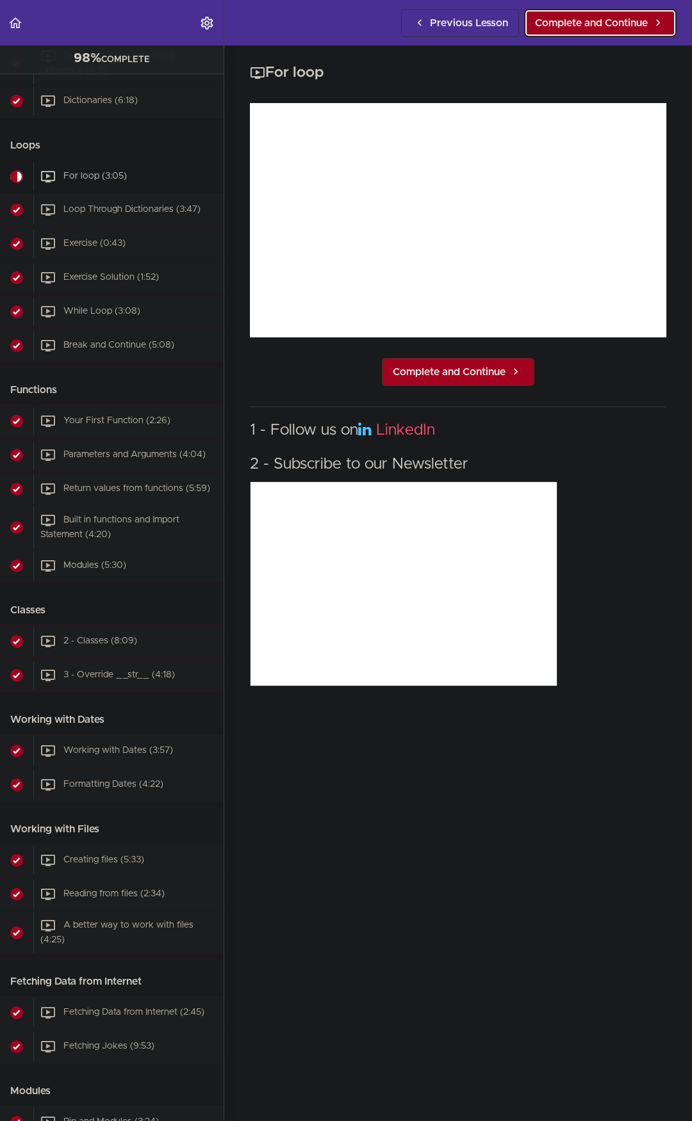
scroll to position [1185, 0]
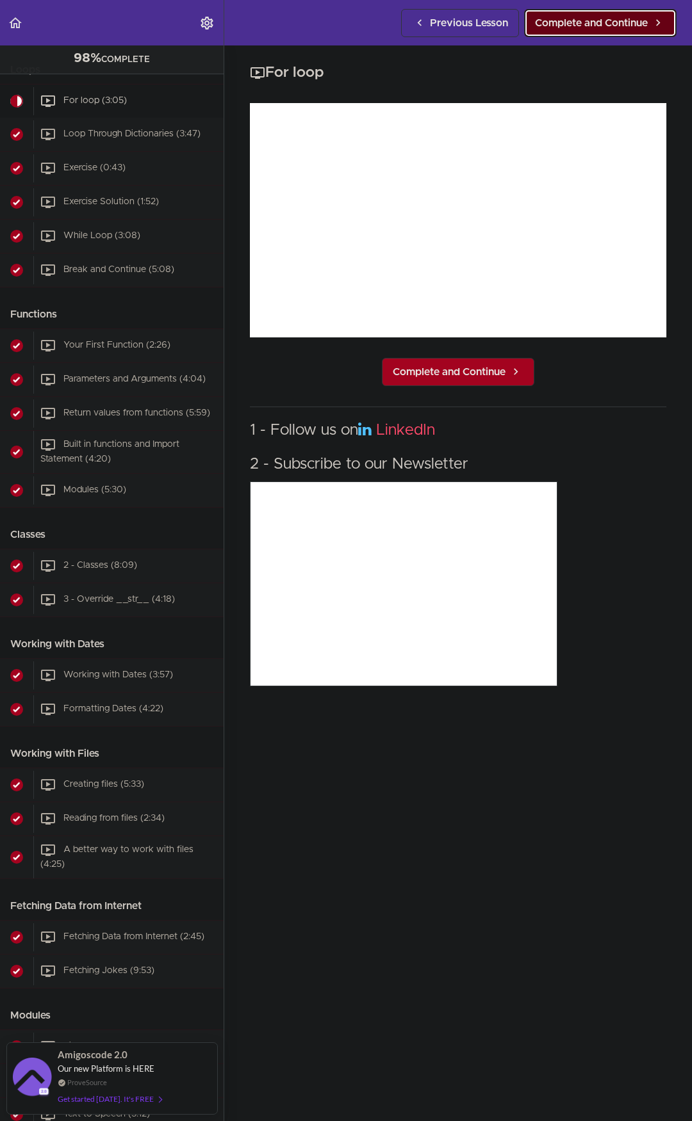
click at [615, 22] on span "Complete and Continue" at bounding box center [591, 22] width 113 height 15
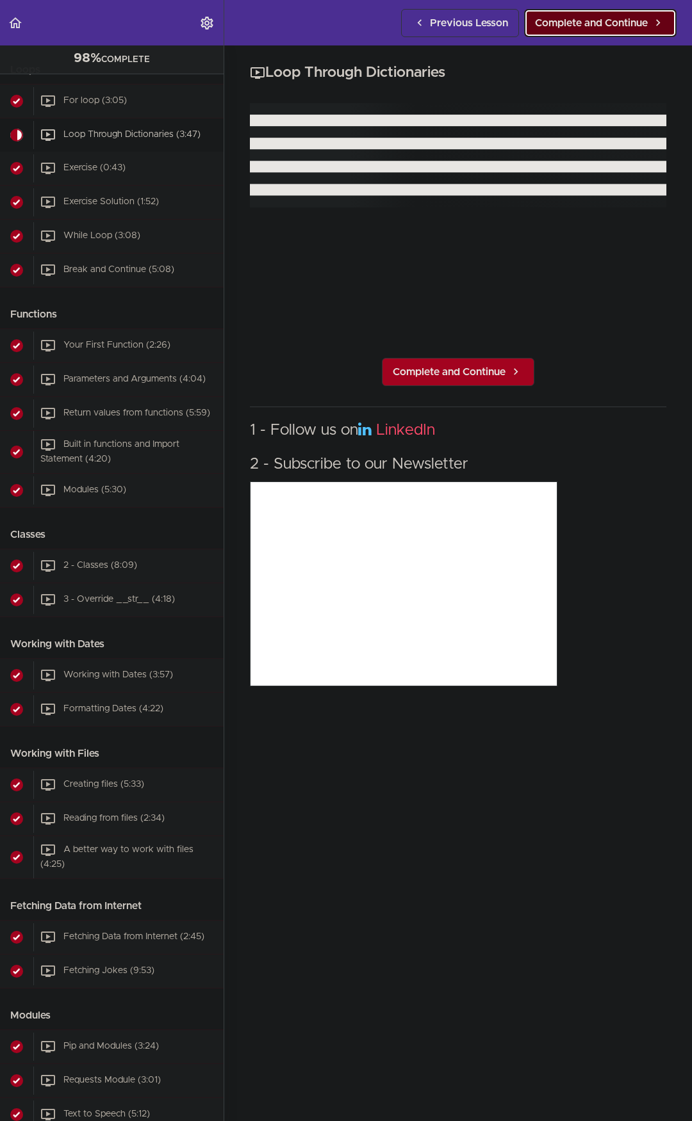
scroll to position [1219, 0]
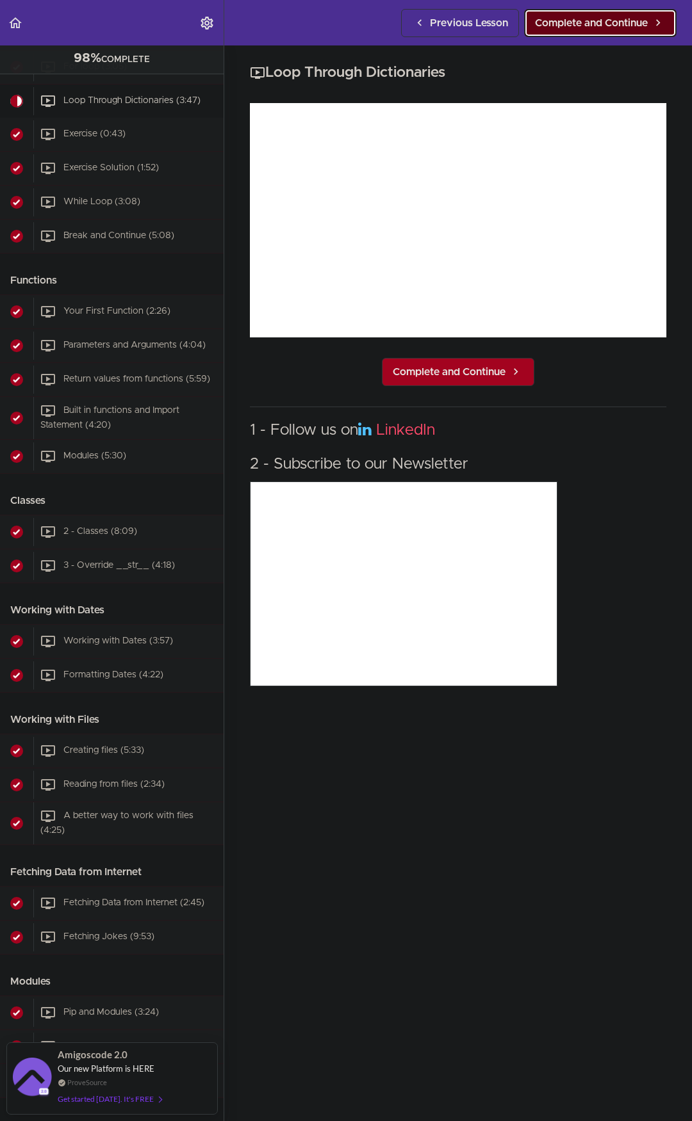
click at [617, 32] on link "Complete and Continue" at bounding box center [600, 23] width 152 height 28
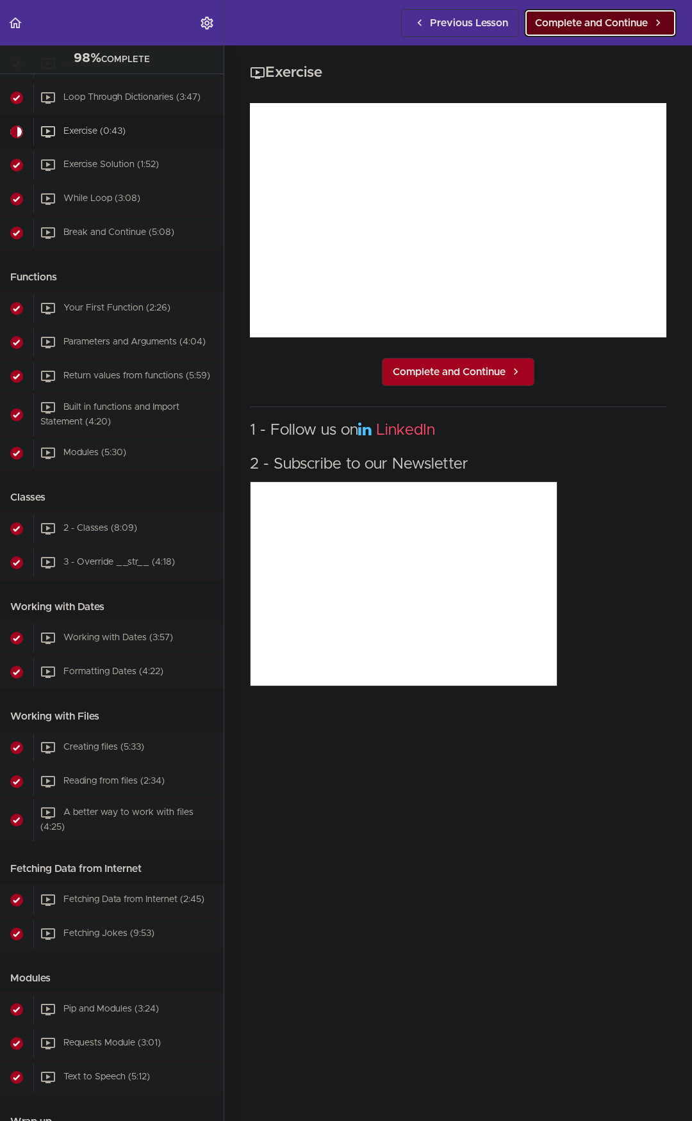
scroll to position [1253, 0]
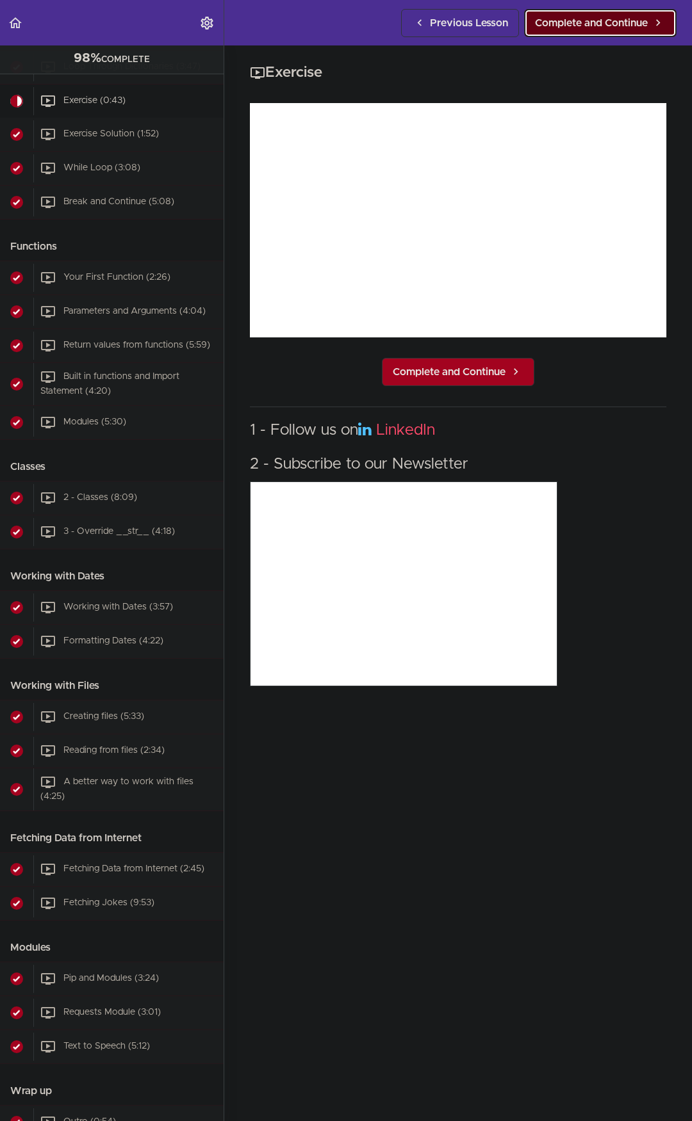
click at [617, 32] on link "Complete and Continue" at bounding box center [600, 23] width 152 height 28
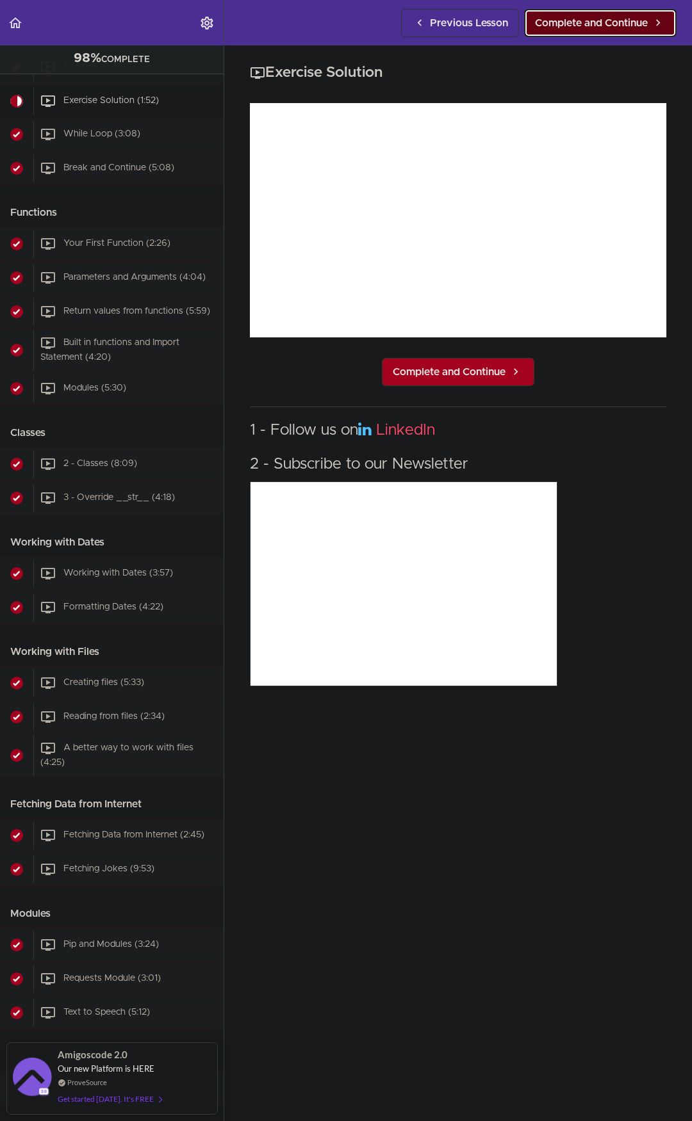
click at [617, 32] on link "Complete and Continue" at bounding box center [600, 23] width 152 height 28
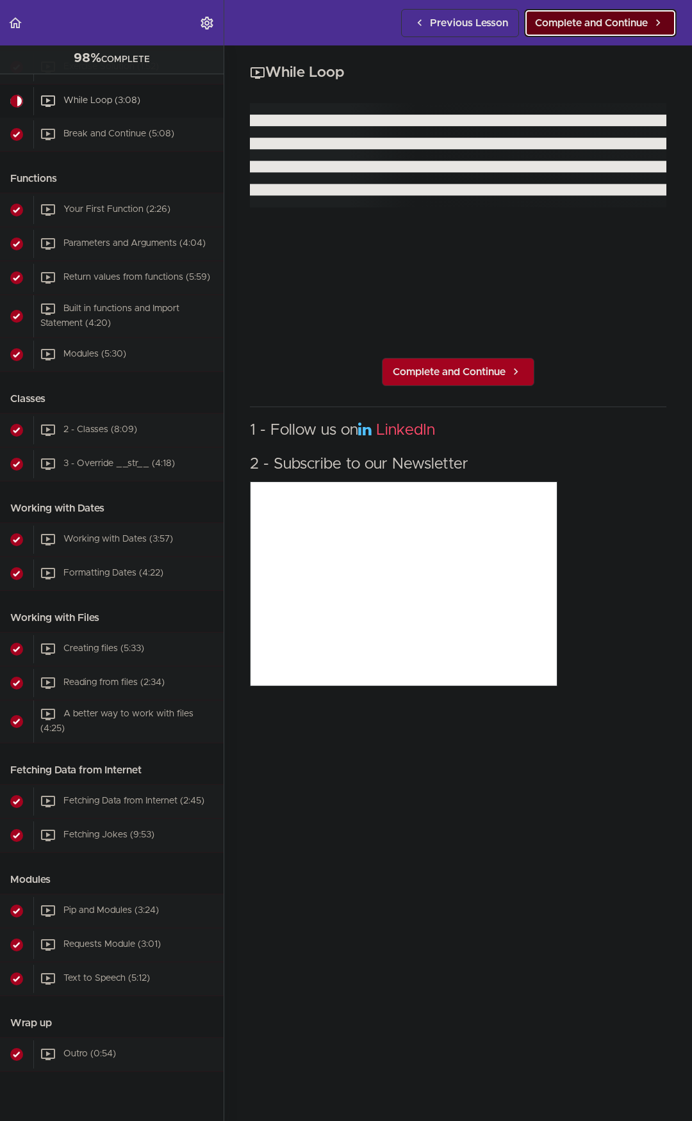
click at [617, 32] on link "Complete and Continue" at bounding box center [600, 23] width 152 height 28
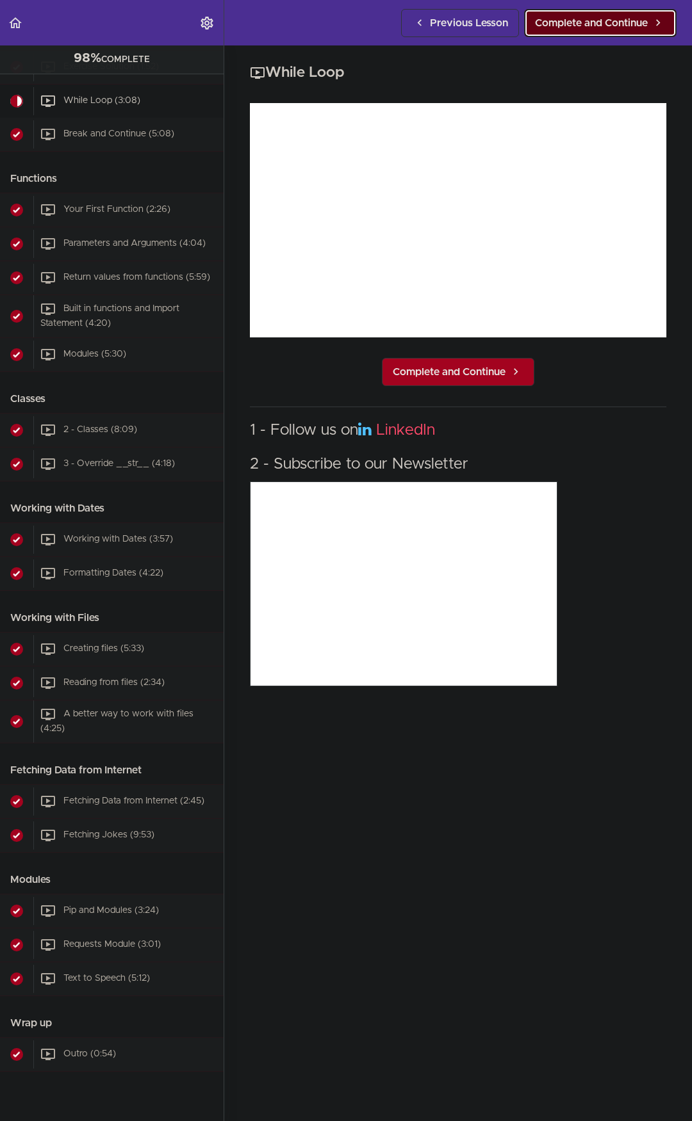
click at [617, 32] on link "Complete and Continue" at bounding box center [600, 23] width 152 height 28
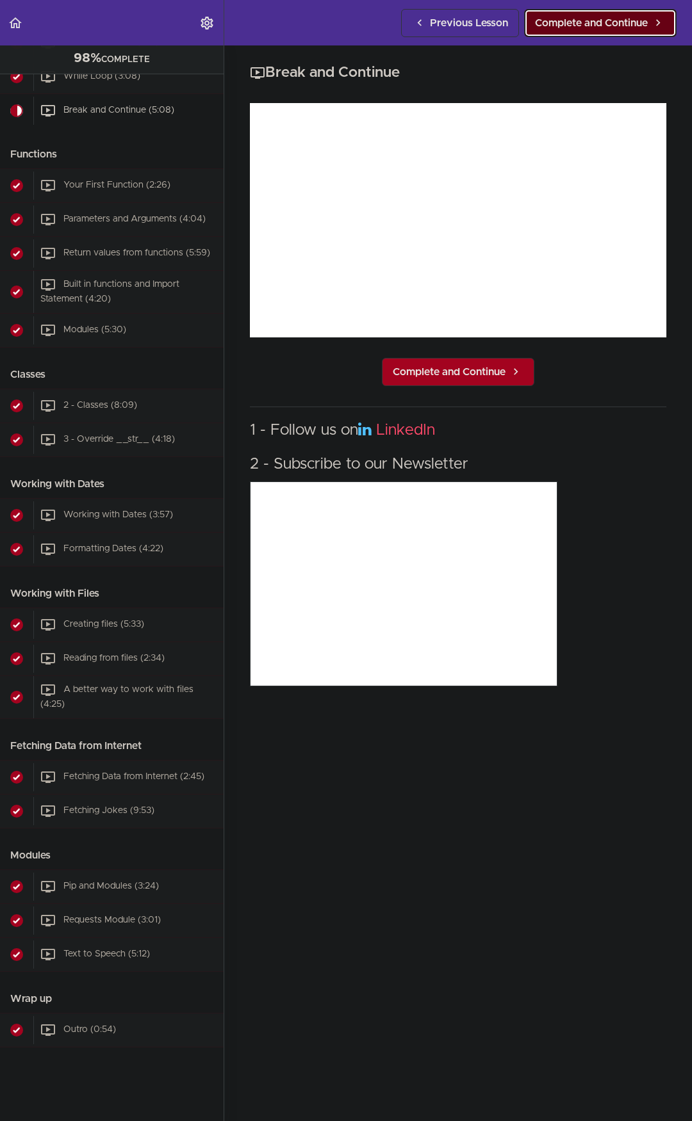
click at [617, 32] on link "Complete and Continue" at bounding box center [600, 23] width 152 height 28
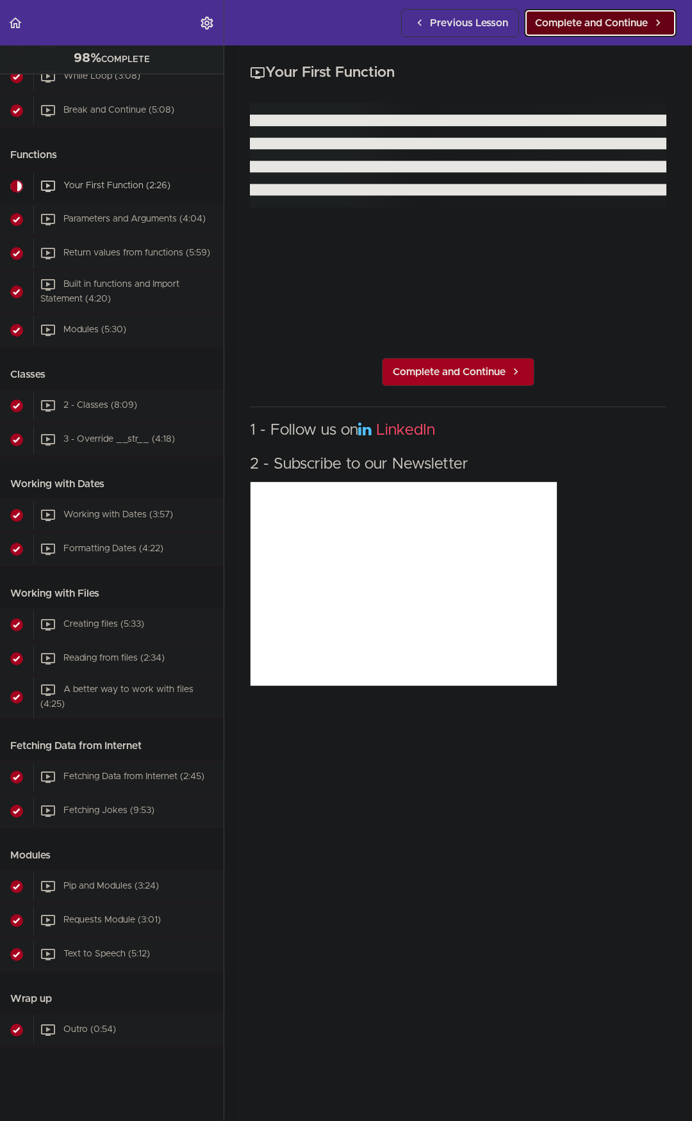
click at [617, 32] on link "Complete and Continue" at bounding box center [600, 23] width 152 height 28
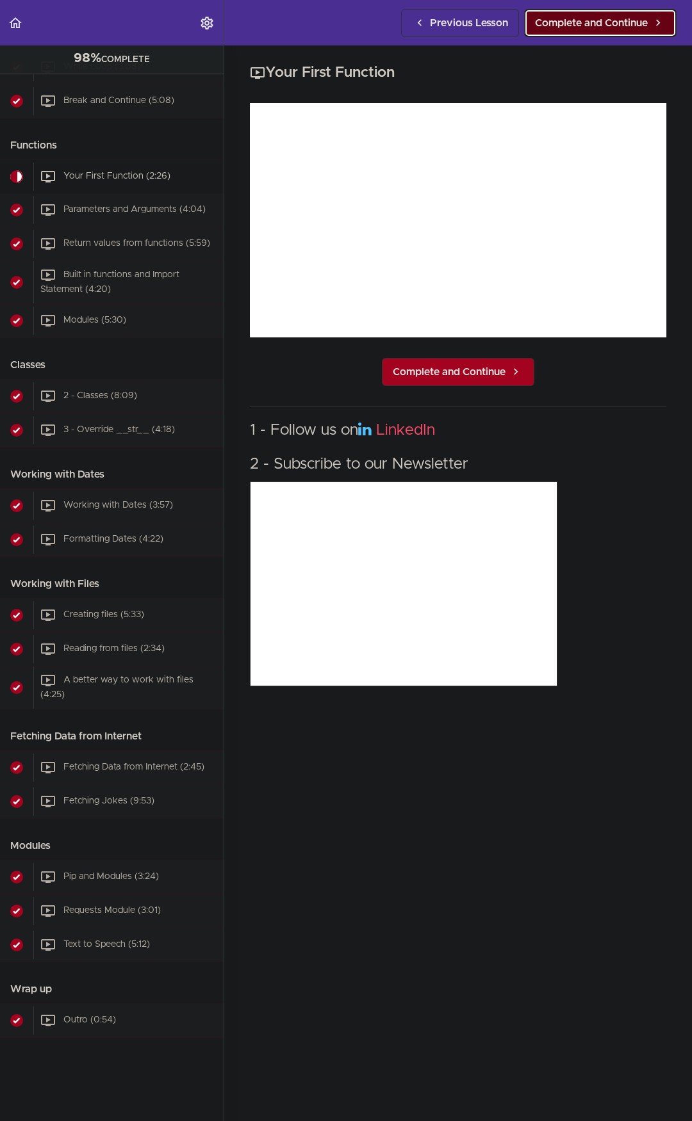
click at [617, 32] on link "Complete and Continue" at bounding box center [600, 23] width 152 height 28
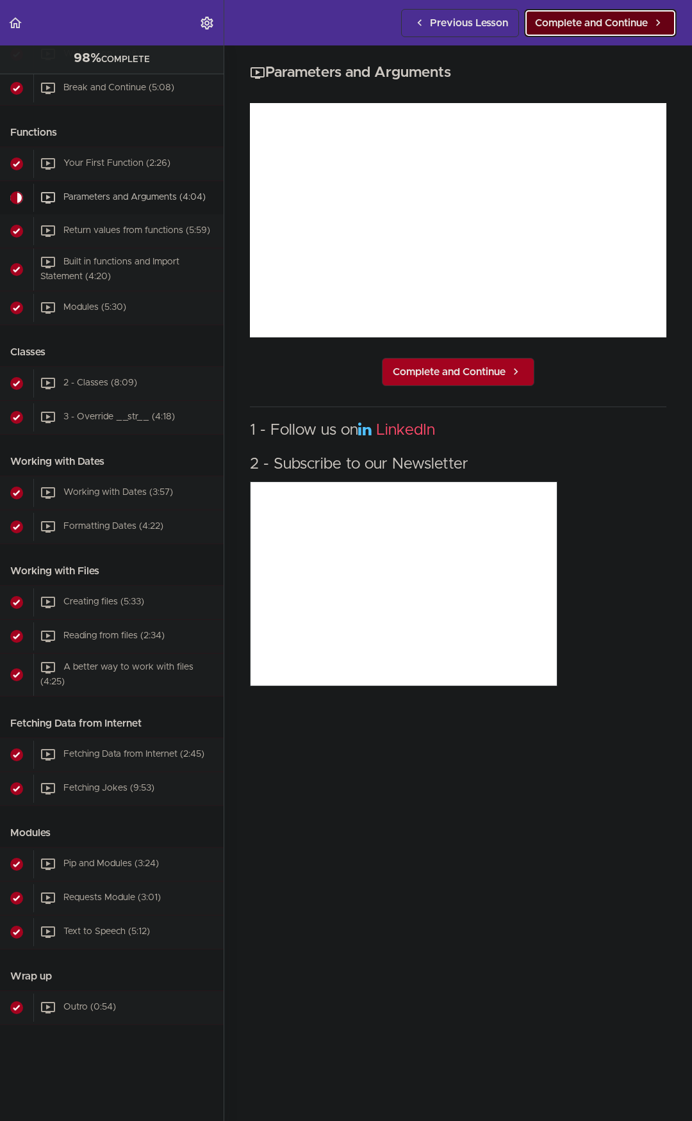
click at [617, 32] on link "Complete and Continue" at bounding box center [600, 23] width 152 height 28
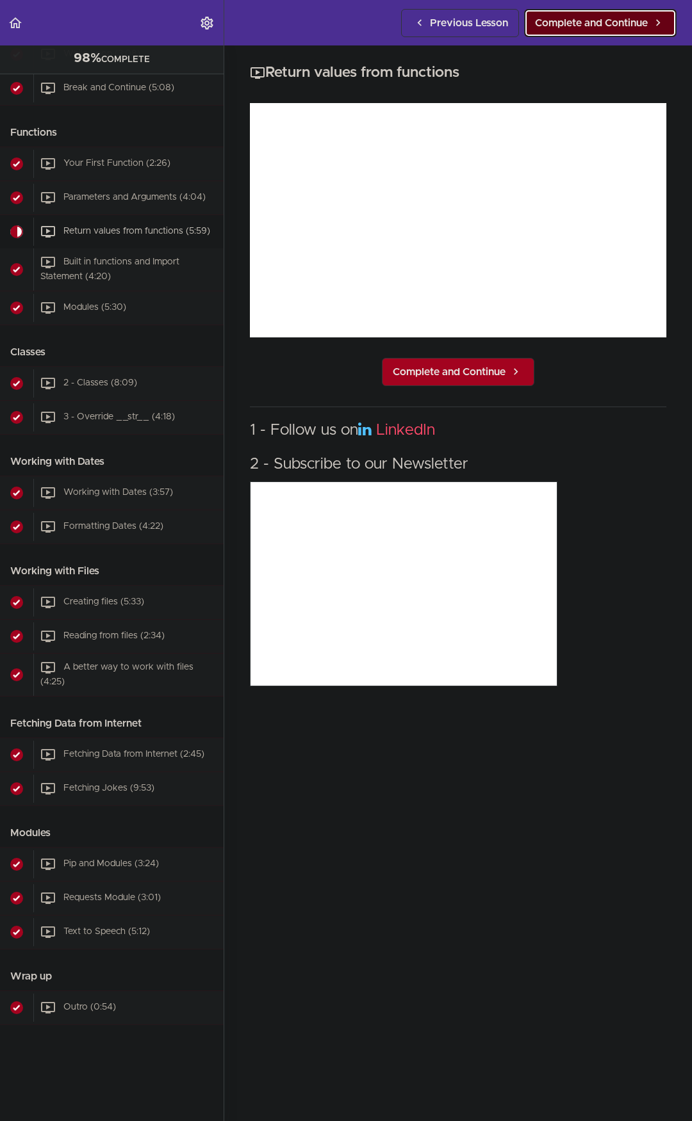
click at [617, 32] on link "Complete and Continue" at bounding box center [600, 23] width 152 height 28
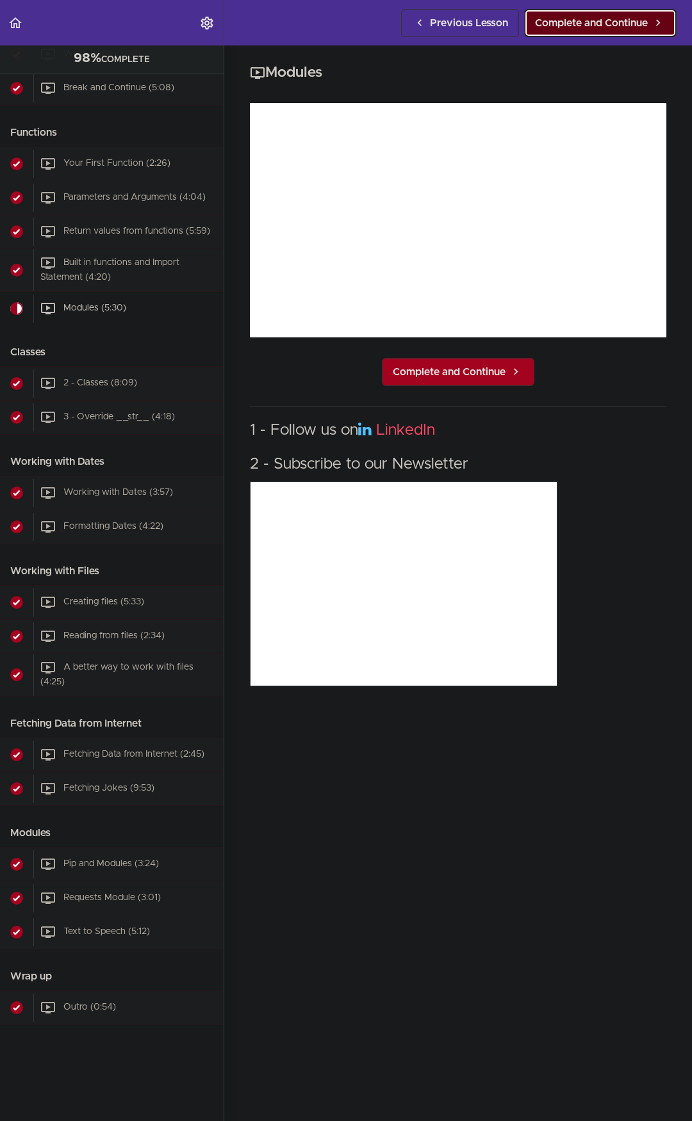
click at [617, 32] on link "Complete and Continue" at bounding box center [600, 23] width 152 height 28
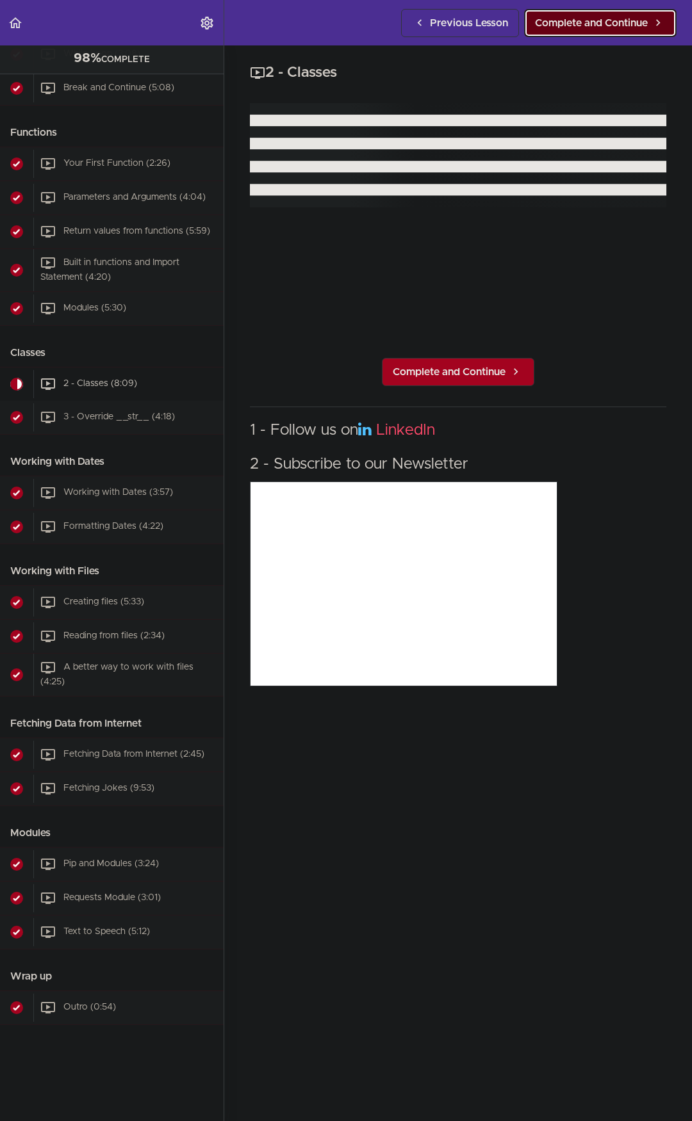
click at [617, 32] on link "Complete and Continue" at bounding box center [600, 23] width 152 height 28
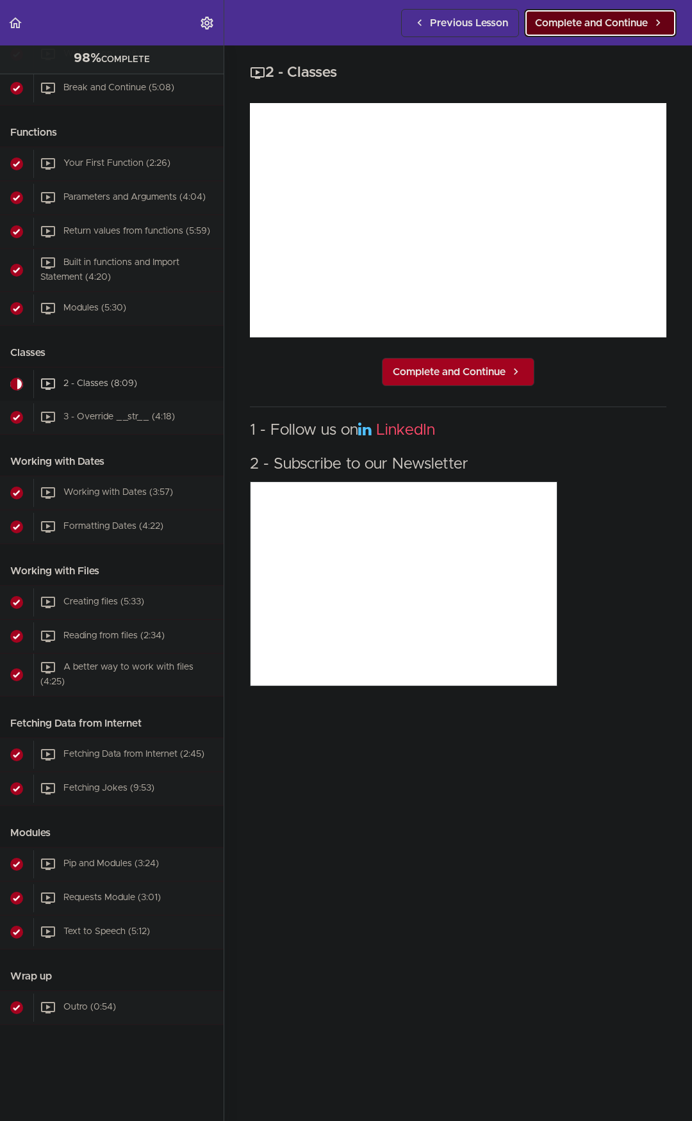
click at [617, 32] on link "Complete and Continue" at bounding box center [600, 23] width 152 height 28
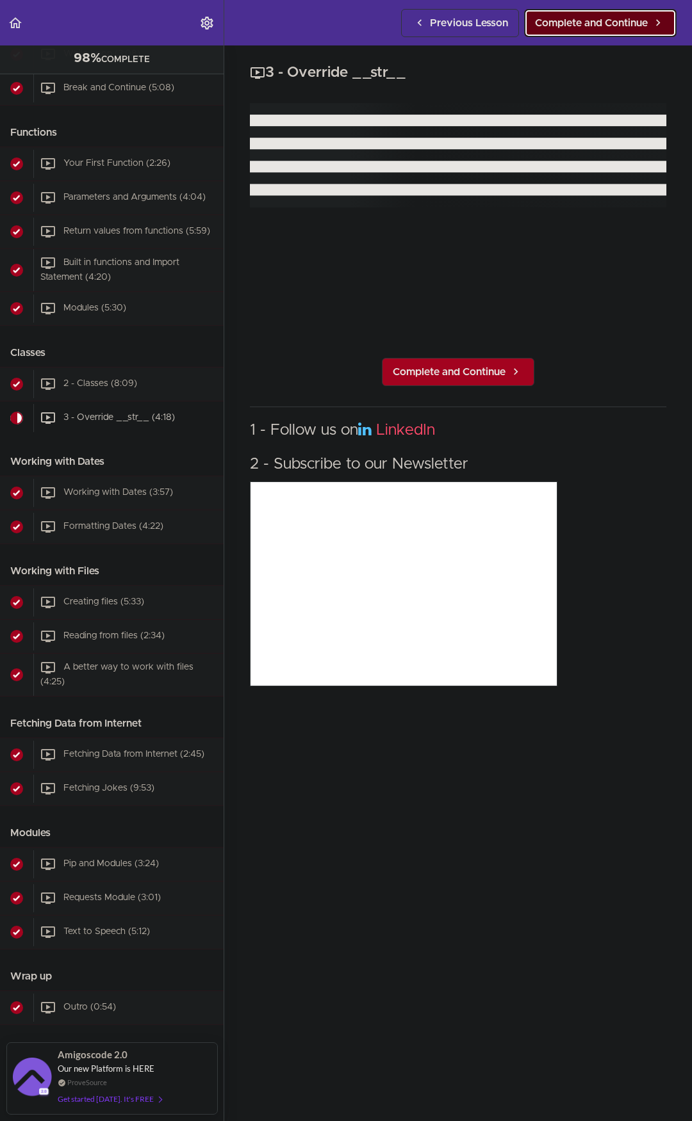
click at [617, 32] on link "Complete and Continue" at bounding box center [600, 23] width 152 height 28
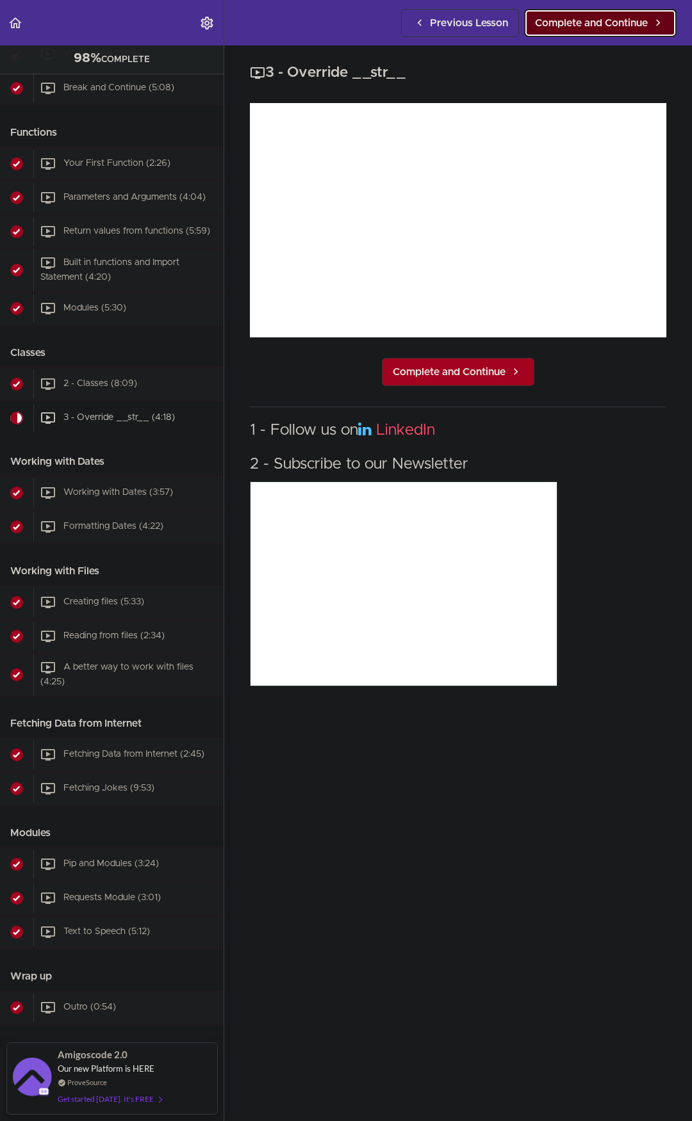
click at [617, 32] on link "Complete and Continue" at bounding box center [600, 23] width 152 height 28
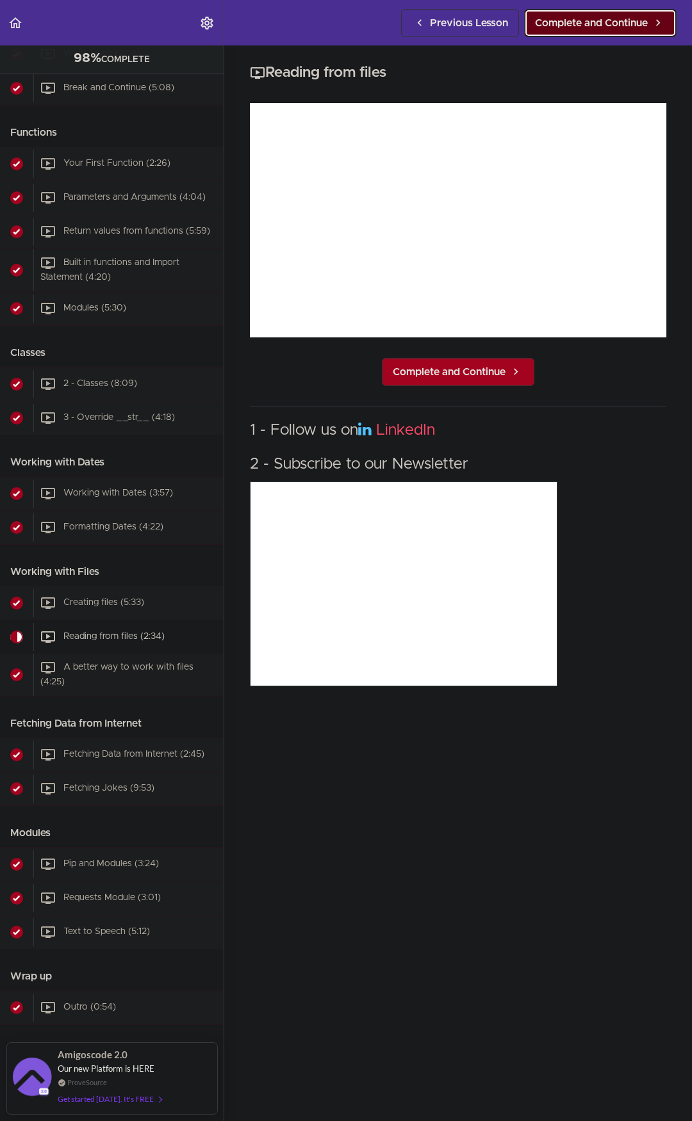
click at [617, 32] on link "Complete and Continue" at bounding box center [600, 23] width 152 height 28
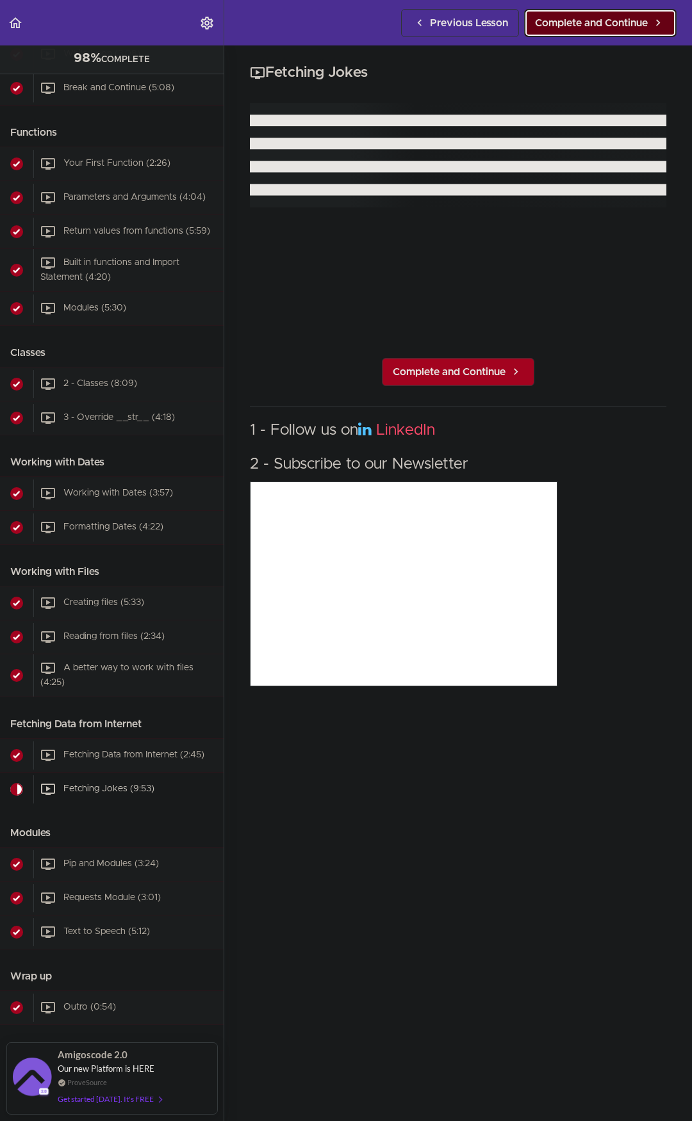
click at [617, 32] on link "Complete and Continue" at bounding box center [600, 23] width 152 height 28
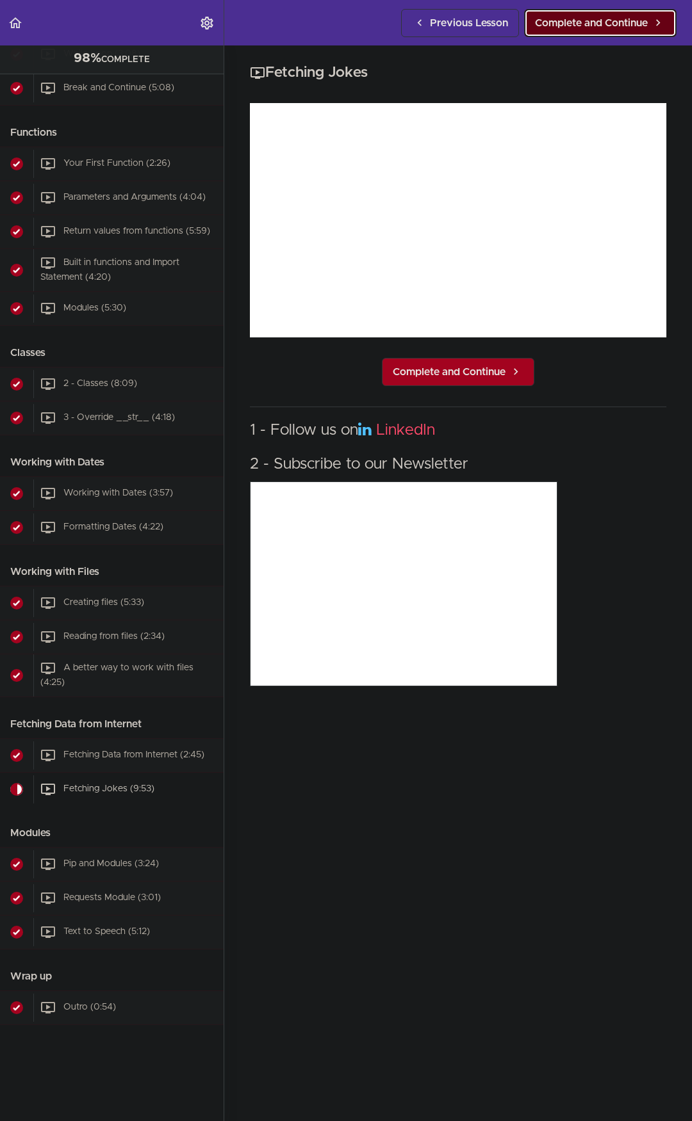
click at [617, 32] on link "Complete and Continue" at bounding box center [600, 23] width 152 height 28
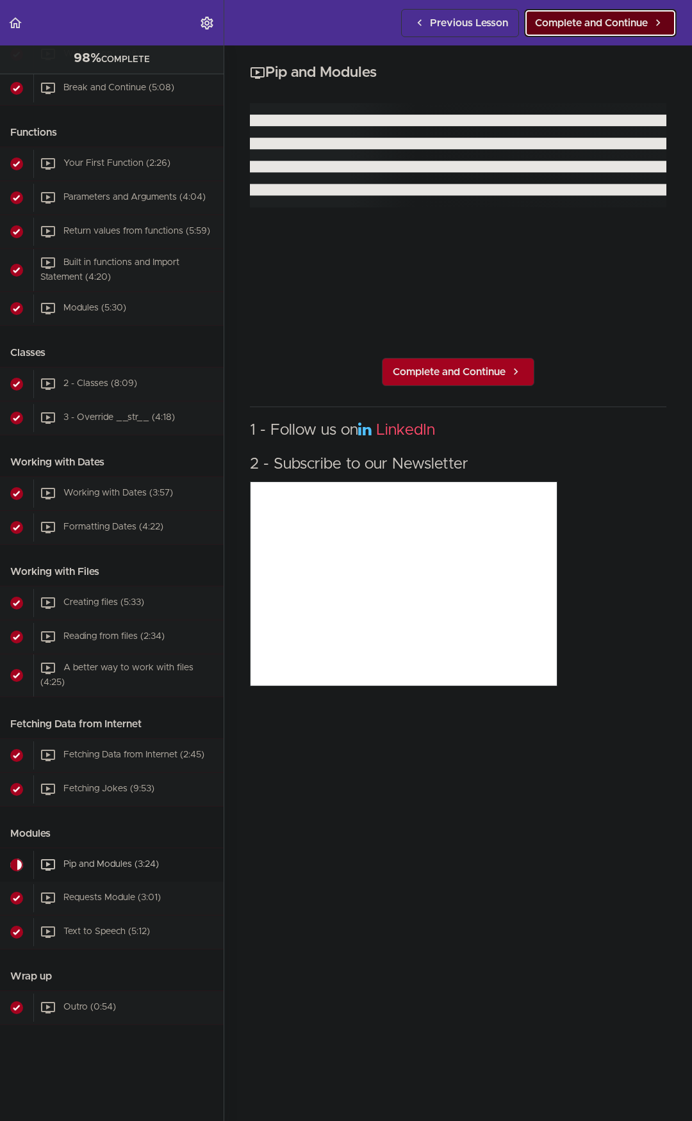
click at [617, 32] on link "Complete and Continue" at bounding box center [600, 23] width 152 height 28
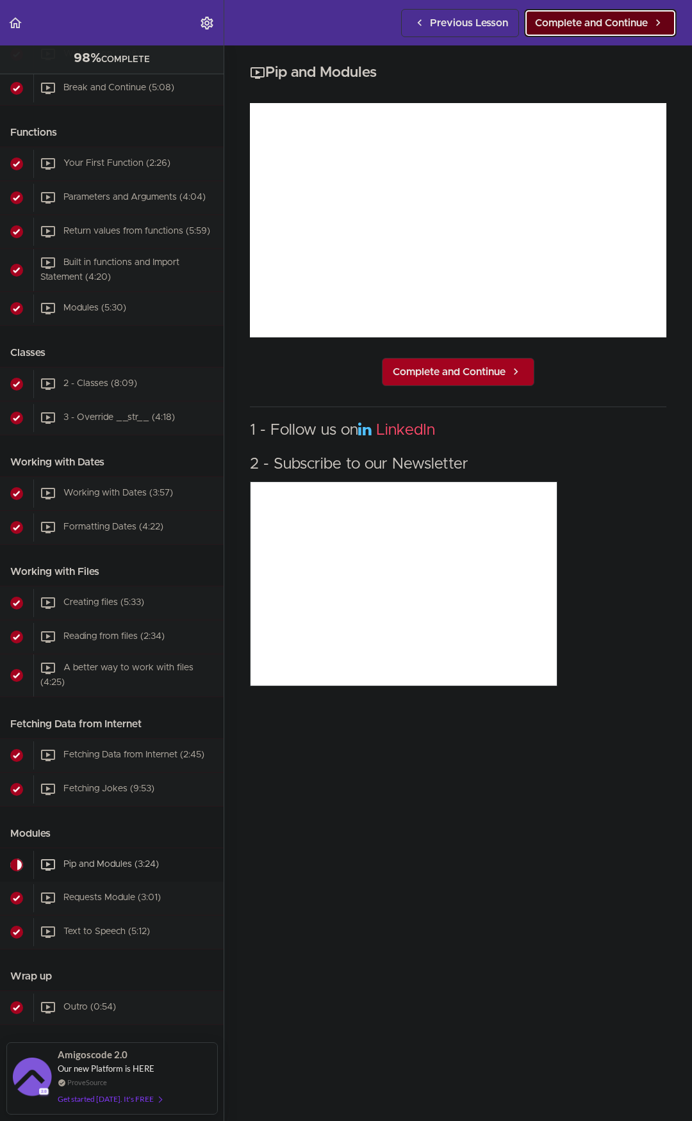
click at [617, 32] on link "Complete and Continue" at bounding box center [600, 23] width 152 height 28
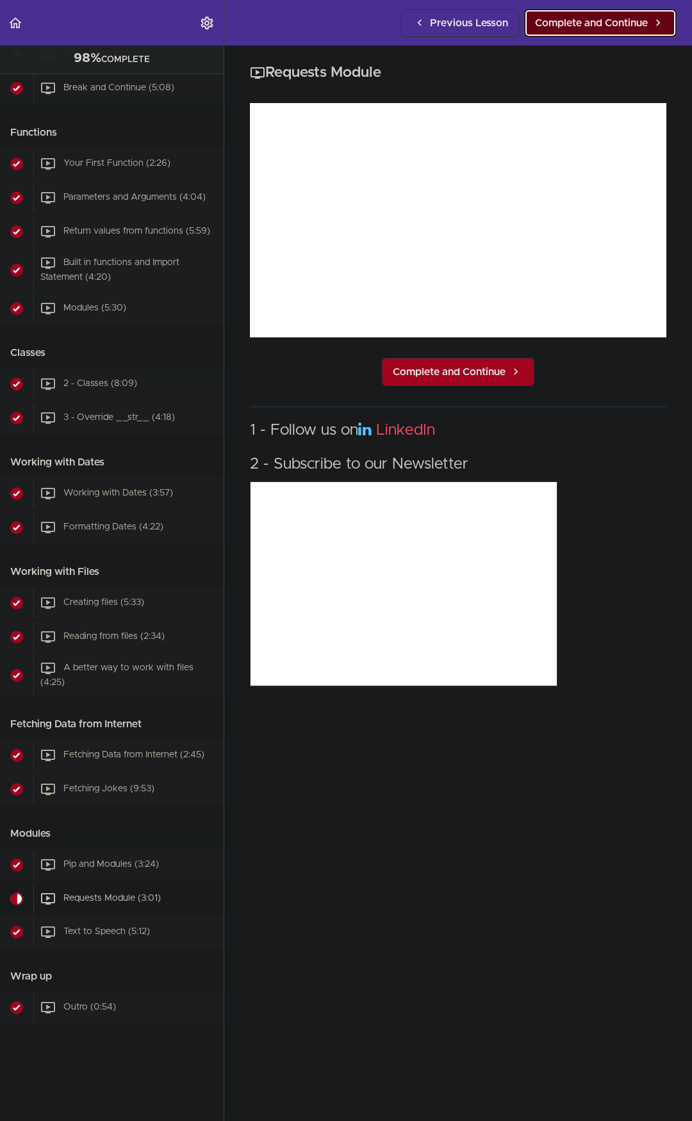
click at [617, 32] on link "Complete and Continue" at bounding box center [600, 23] width 152 height 28
click at [617, 33] on link "Complete and Continue" at bounding box center [600, 23] width 152 height 28
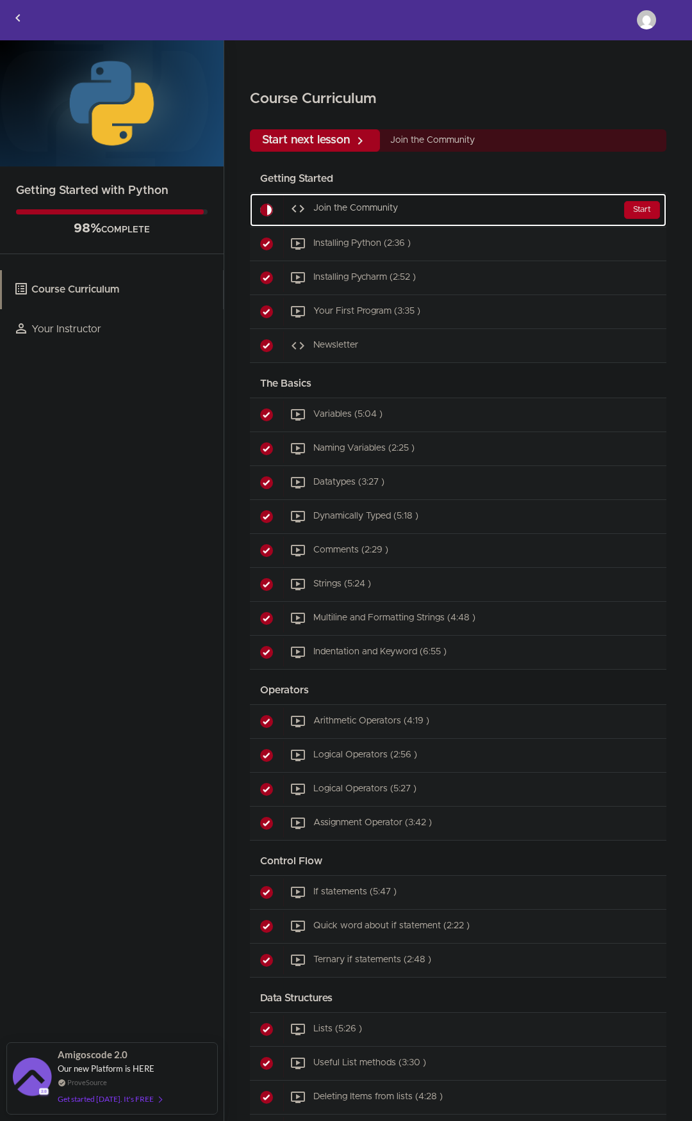
click at [629, 206] on div "Start" at bounding box center [642, 210] width 36 height 18
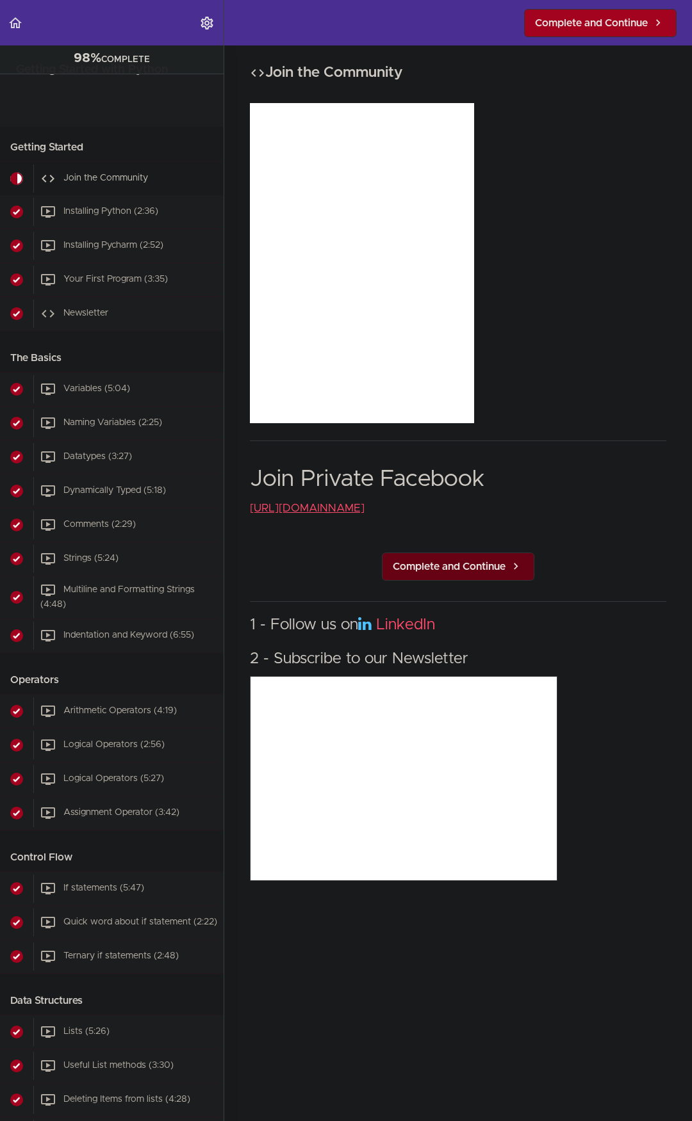
scroll to position [85, 0]
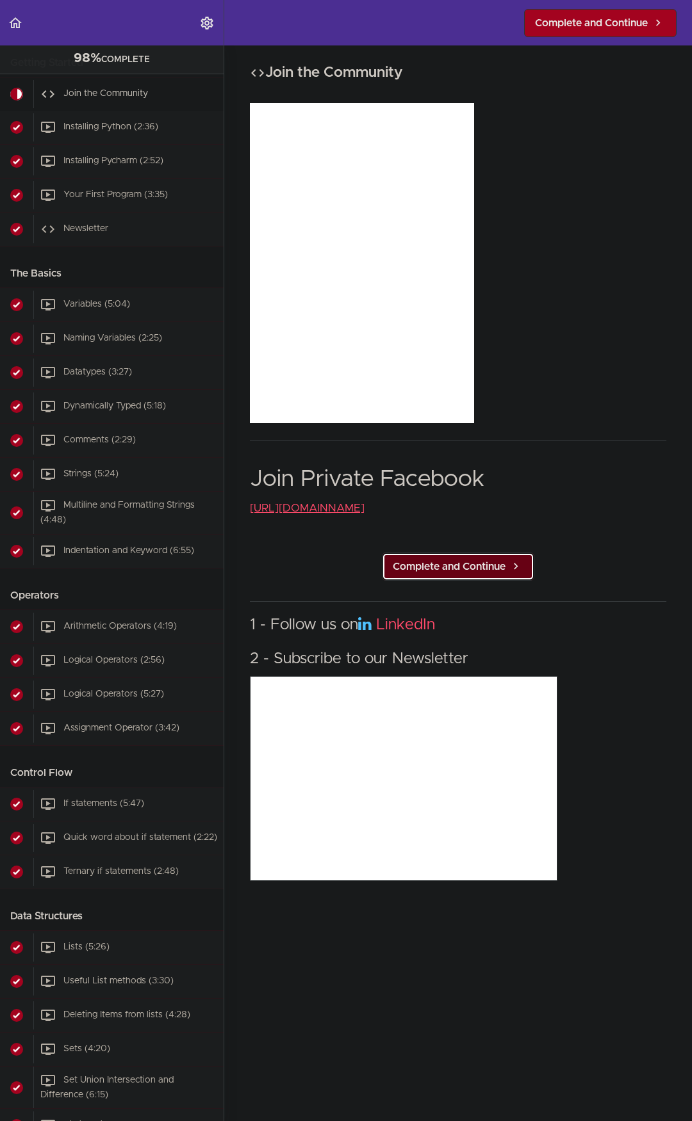
click at [460, 566] on span "Complete and Continue" at bounding box center [449, 566] width 113 height 15
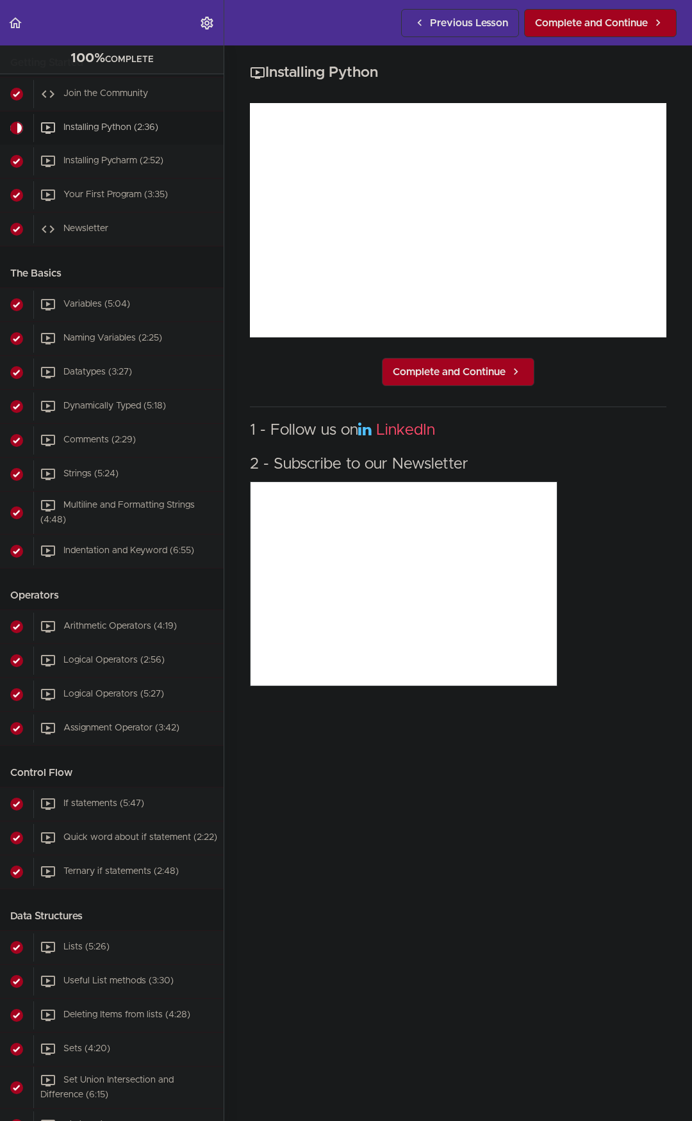
scroll to position [102, 0]
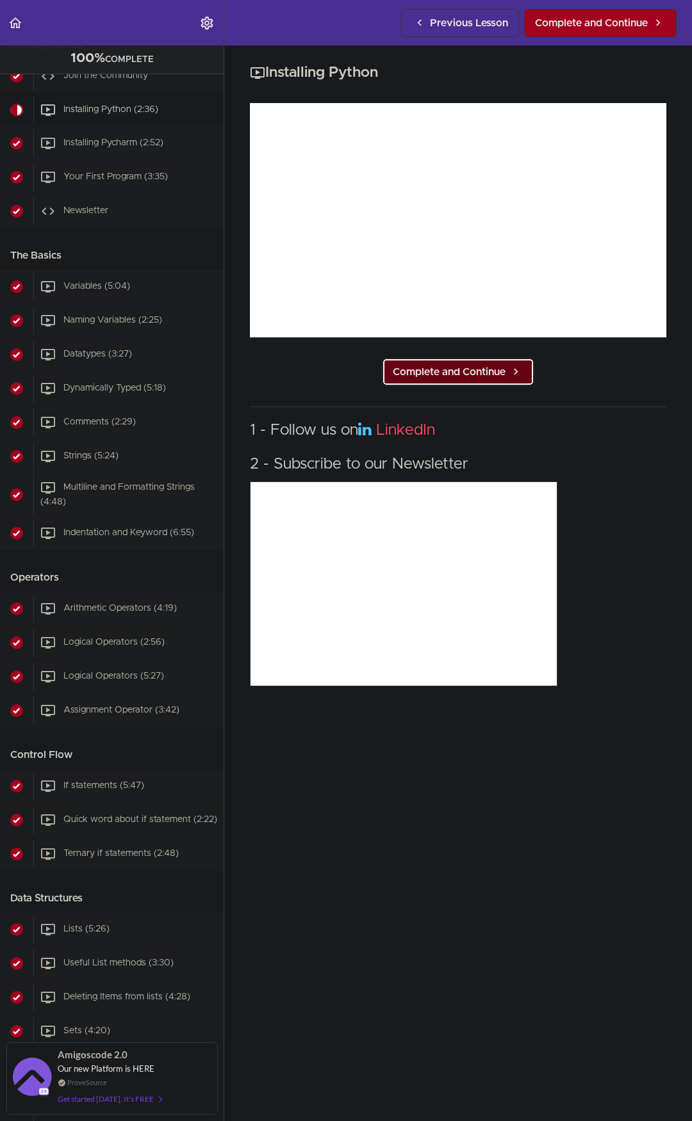
click at [408, 364] on span "Complete and Continue" at bounding box center [449, 371] width 113 height 15
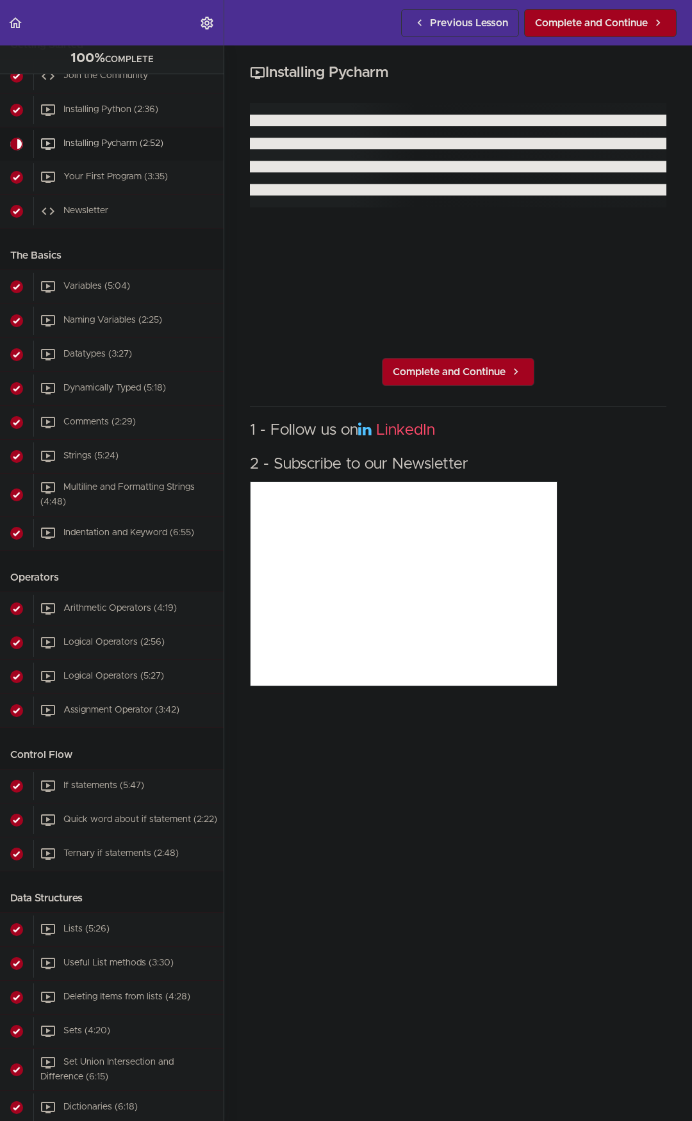
scroll to position [136, 0]
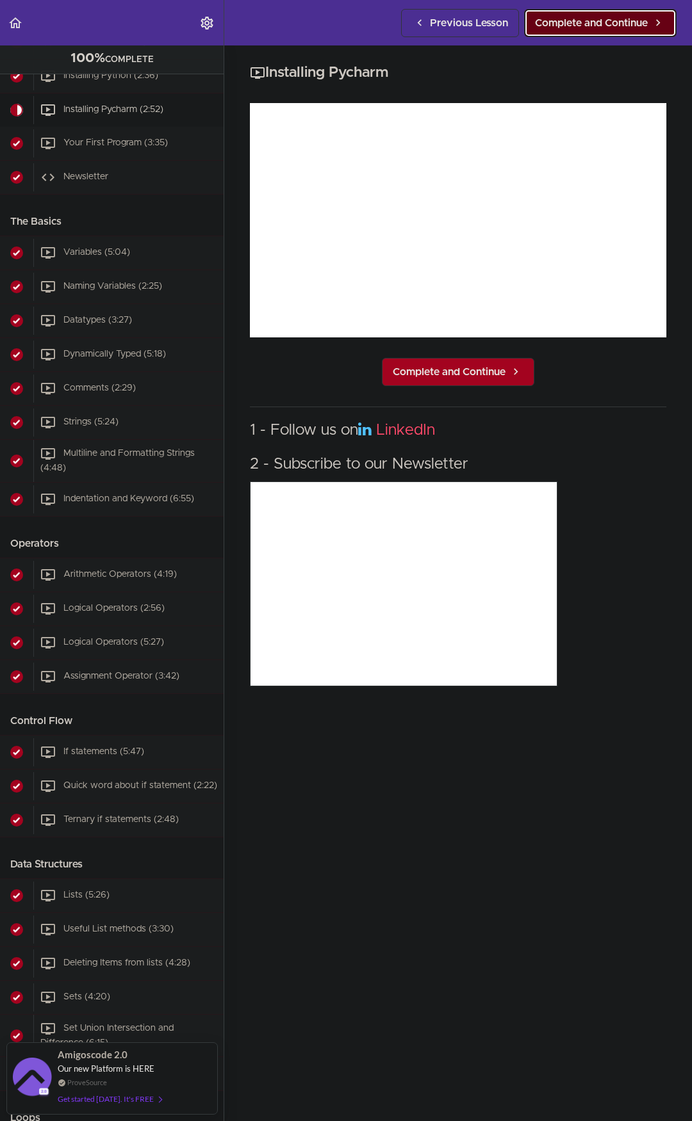
click at [571, 24] on span "Complete and Continue" at bounding box center [591, 22] width 113 height 15
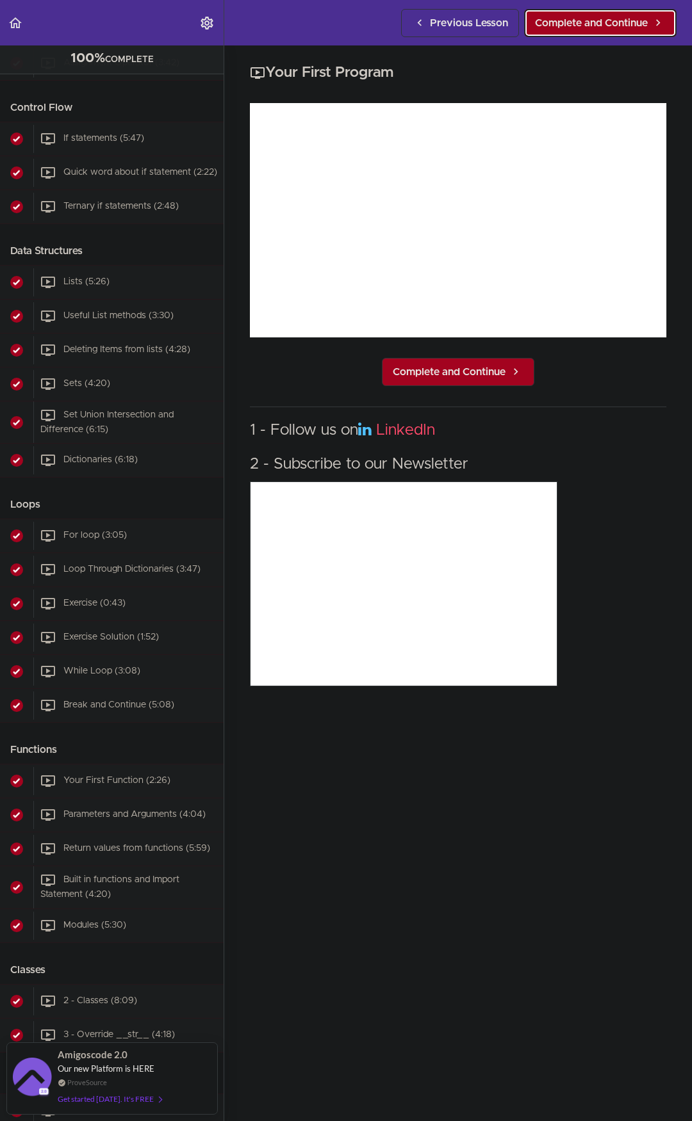
scroll to position [1154, 0]
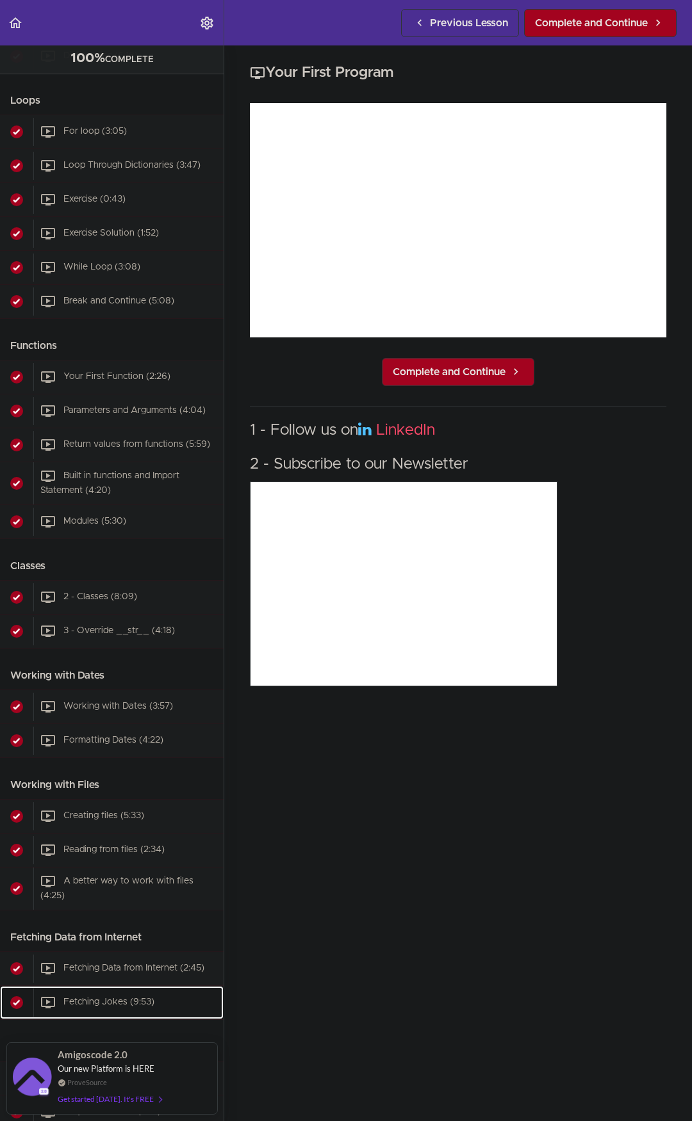
click at [167, 1010] on div "Fetching Jokes (9:53)" at bounding box center [128, 1003] width 190 height 28
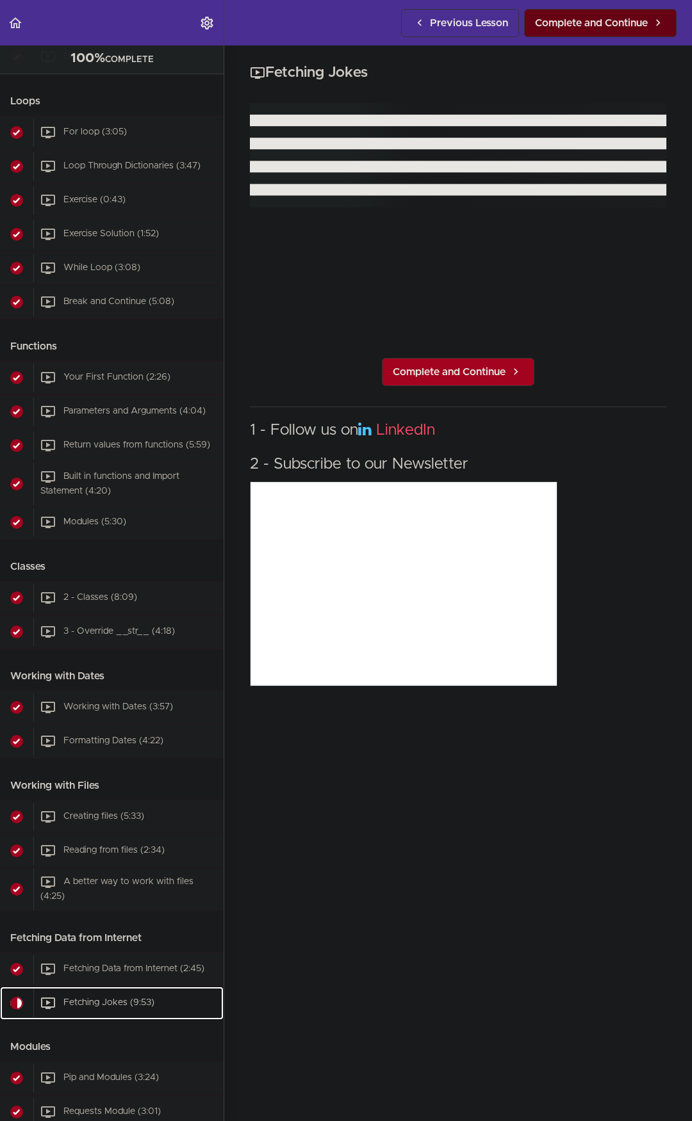
scroll to position [1386, 0]
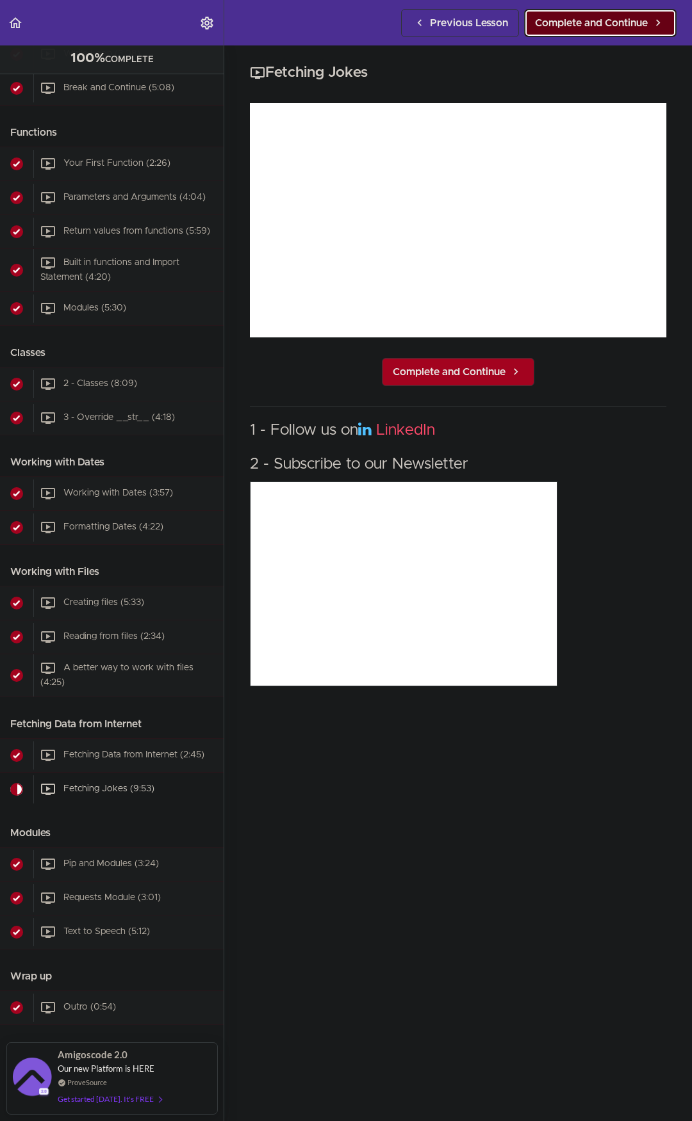
click at [585, 14] on link "Complete and Continue" at bounding box center [600, 23] width 152 height 28
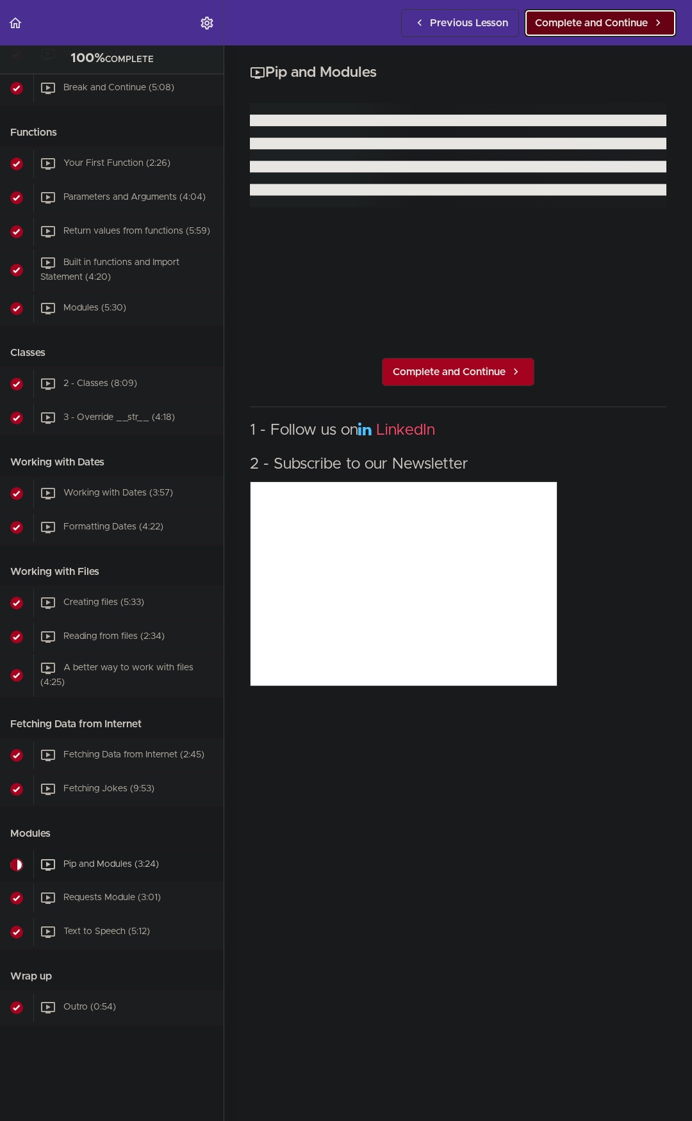
click at [585, 14] on link "Complete and Continue" at bounding box center [600, 23] width 152 height 28
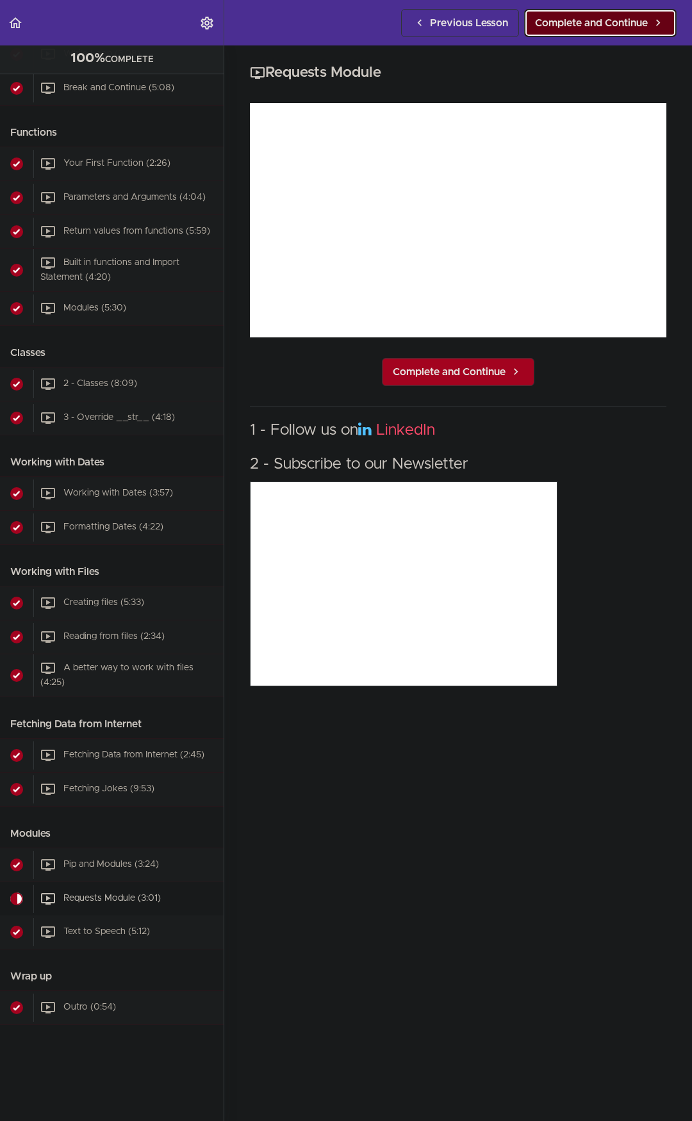
click at [589, 24] on span "Complete and Continue" at bounding box center [591, 22] width 113 height 15
click at [592, 29] on span "Complete and Continue" at bounding box center [591, 22] width 113 height 15
click at [592, 28] on span "Complete and Continue" at bounding box center [591, 22] width 113 height 15
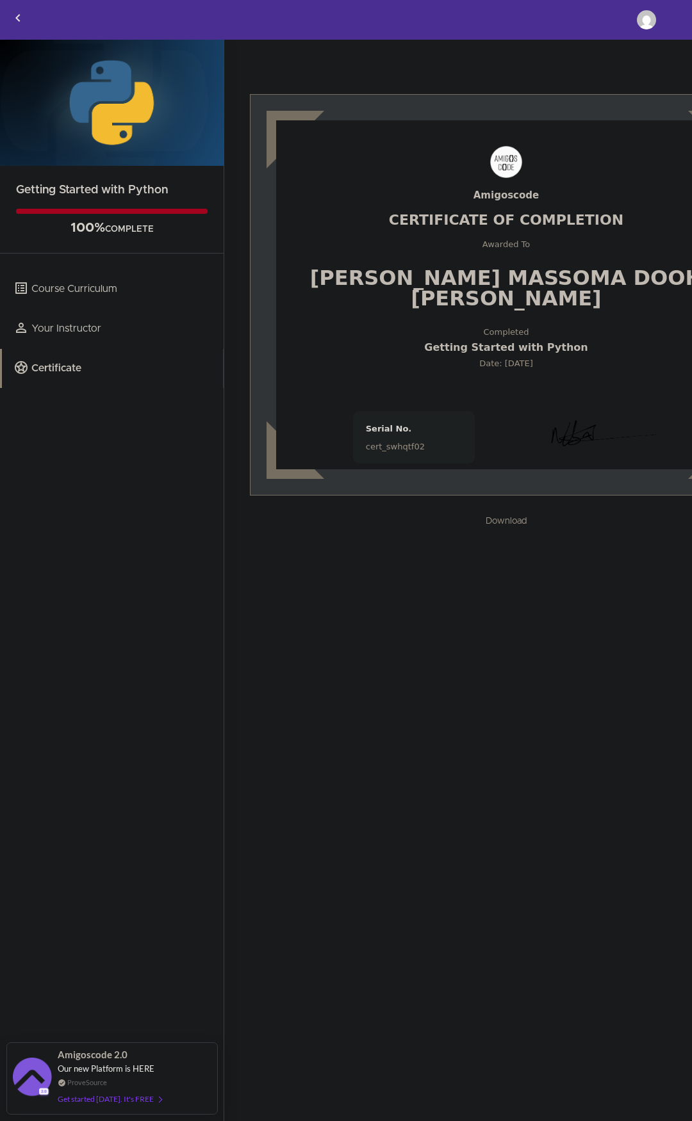
click at [521, 294] on div "[PERSON_NAME] Massoma Dooh [PERSON_NAME]" at bounding box center [506, 288] width 409 height 41
click at [536, 271] on div "[PERSON_NAME] Massoma Dooh [PERSON_NAME]" at bounding box center [506, 288] width 409 height 41
drag, startPoint x: 607, startPoint y: 273, endPoint x: 430, endPoint y: 282, distance: 177.0
click at [430, 282] on div "[PERSON_NAME] Massoma Dooh [PERSON_NAME]" at bounding box center [506, 288] width 409 height 41
drag, startPoint x: 495, startPoint y: 304, endPoint x: 502, endPoint y: 312, distance: 10.4
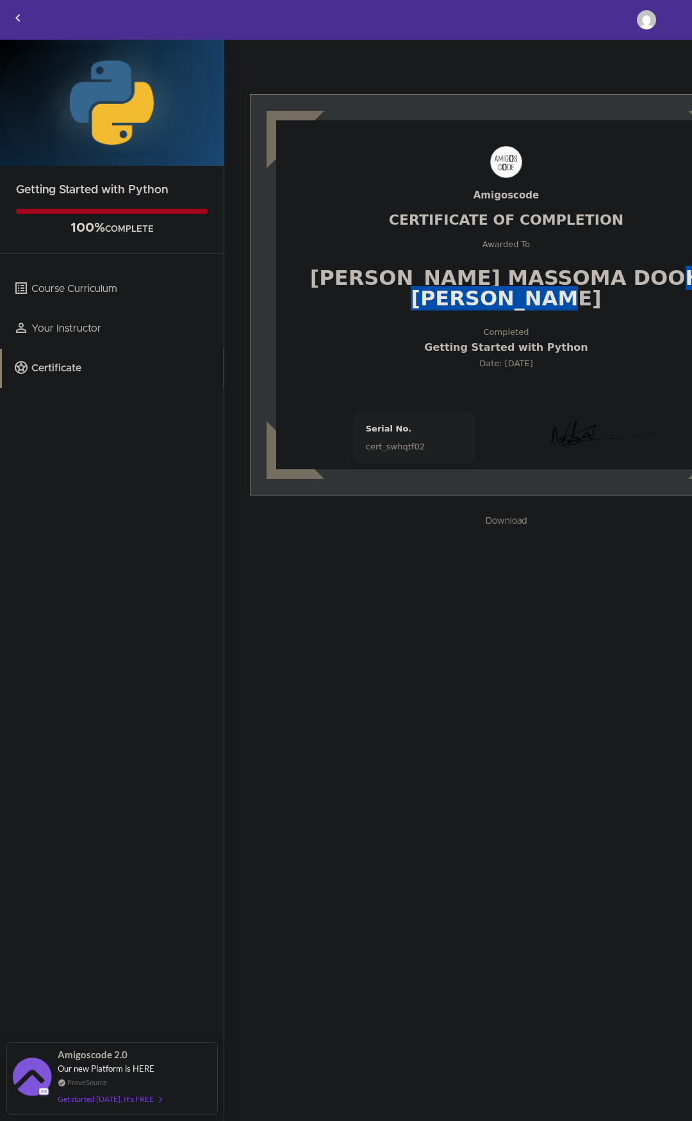
click at [499, 307] on div "[PERSON_NAME] Massoma Dooh [PERSON_NAME]" at bounding box center [506, 288] width 409 height 41
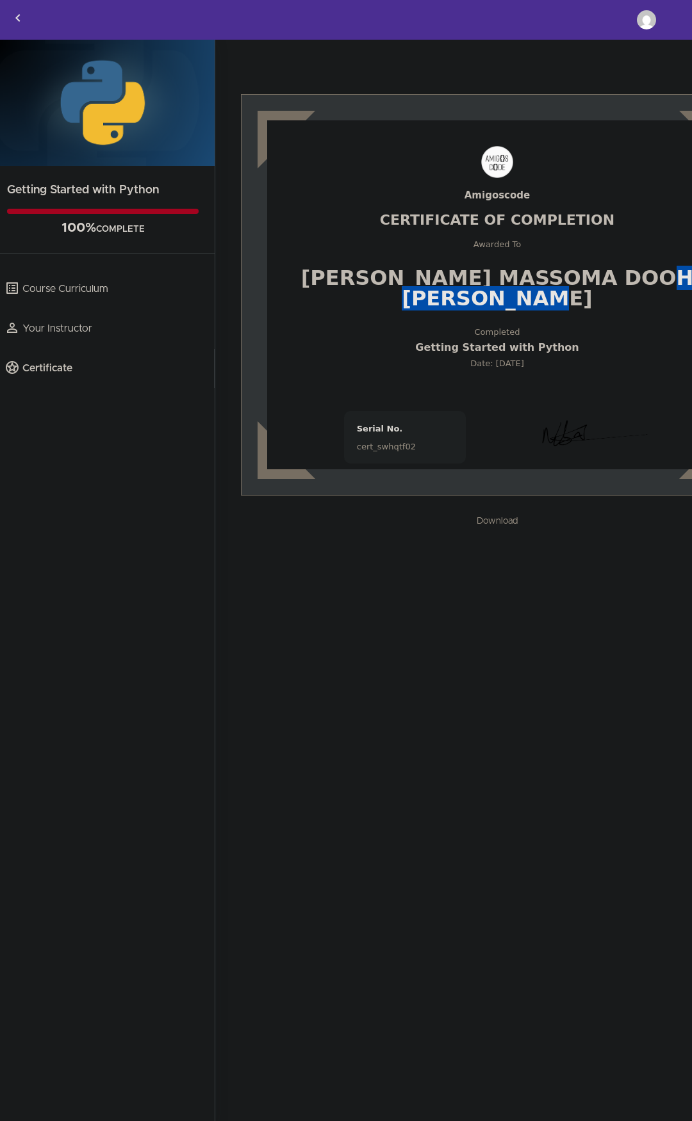
scroll to position [0, 10]
click at [74, 370] on link "Certificate" at bounding box center [103, 368] width 222 height 39
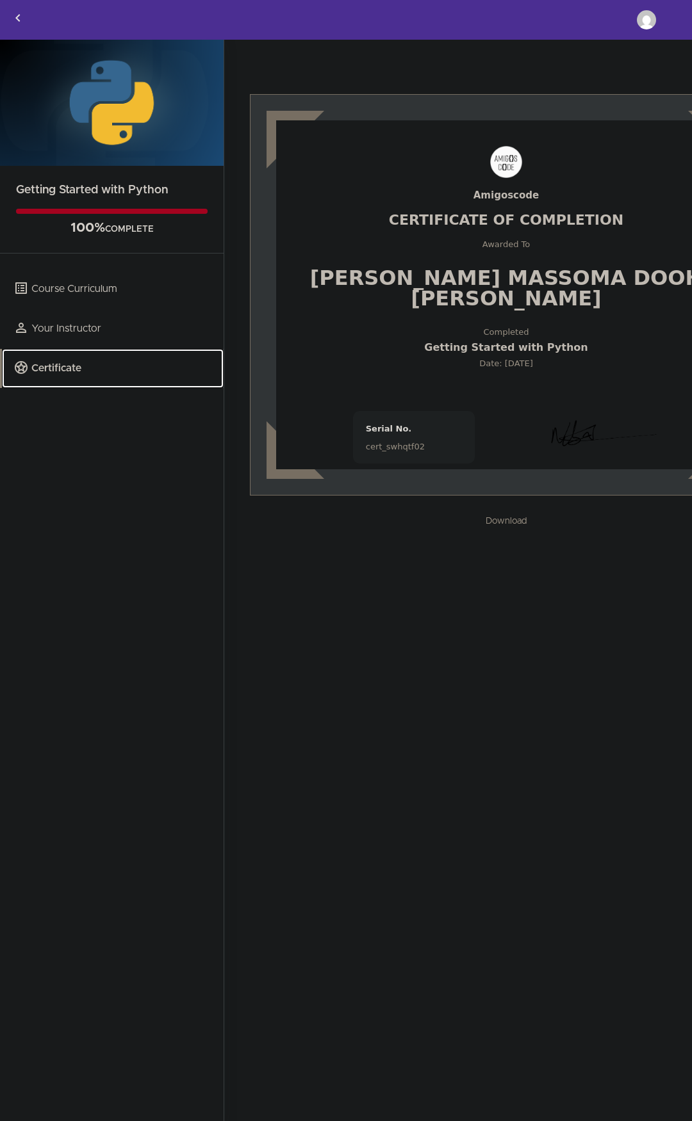
click at [49, 368] on link "Certificate" at bounding box center [113, 368] width 222 height 39
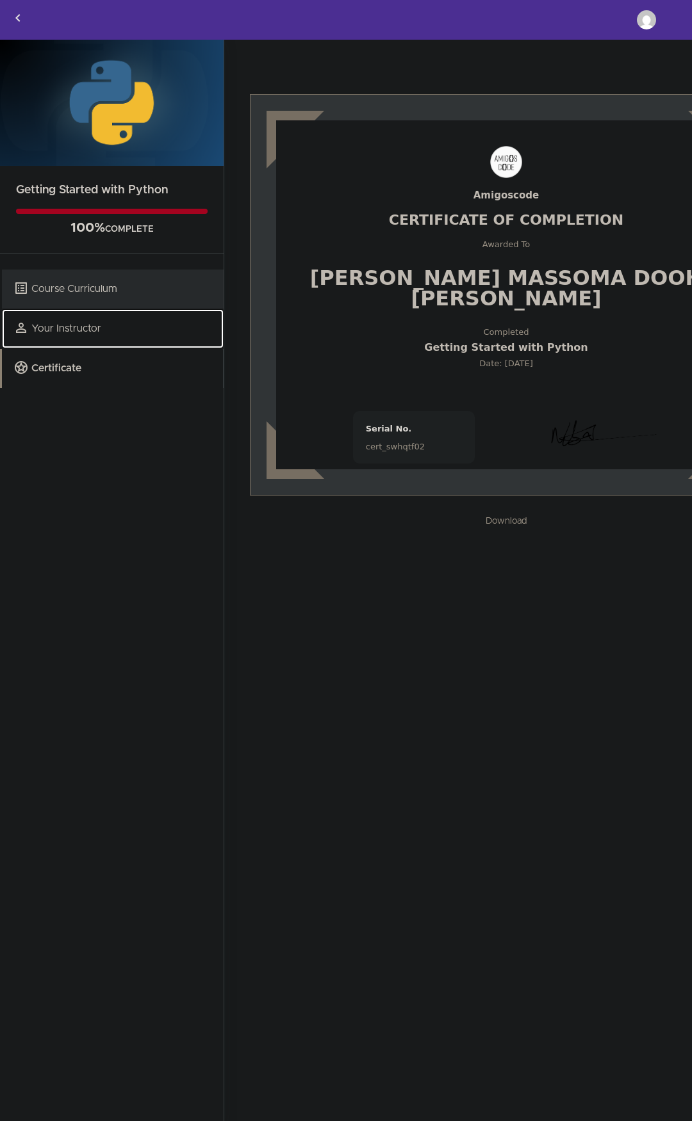
drag, startPoint x: 104, startPoint y: 307, endPoint x: 104, endPoint y: 300, distance: 7.0
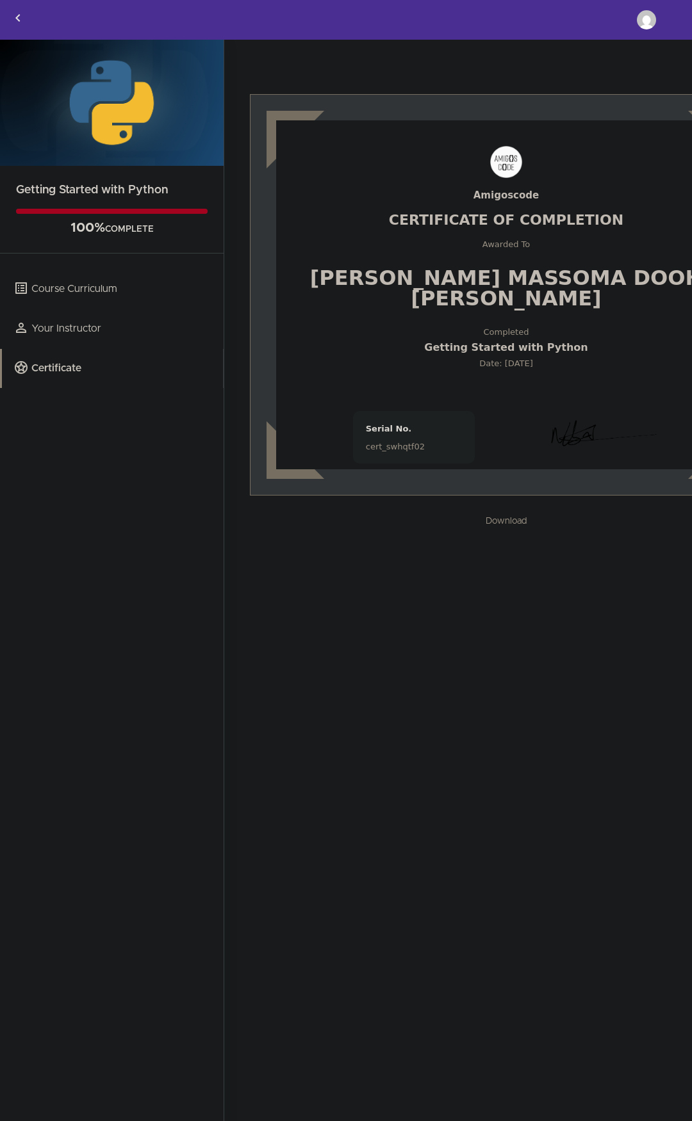
drag, startPoint x: 104, startPoint y: 300, endPoint x: 392, endPoint y: 544, distance: 377.1
click at [392, 544] on div "Amigoscode Certificate Of Completion Awarded To [PERSON_NAME] Massoma Dooh [PER…" at bounding box center [505, 581] width 563 height 1083
drag, startPoint x: 480, startPoint y: 490, endPoint x: 617, endPoint y: 494, distance: 136.4
click at [617, 494] on div "Amigoscode Certificate Of Completion Awarded To [PERSON_NAME] Massoma Dooh [PER…" at bounding box center [506, 294] width 512 height 401
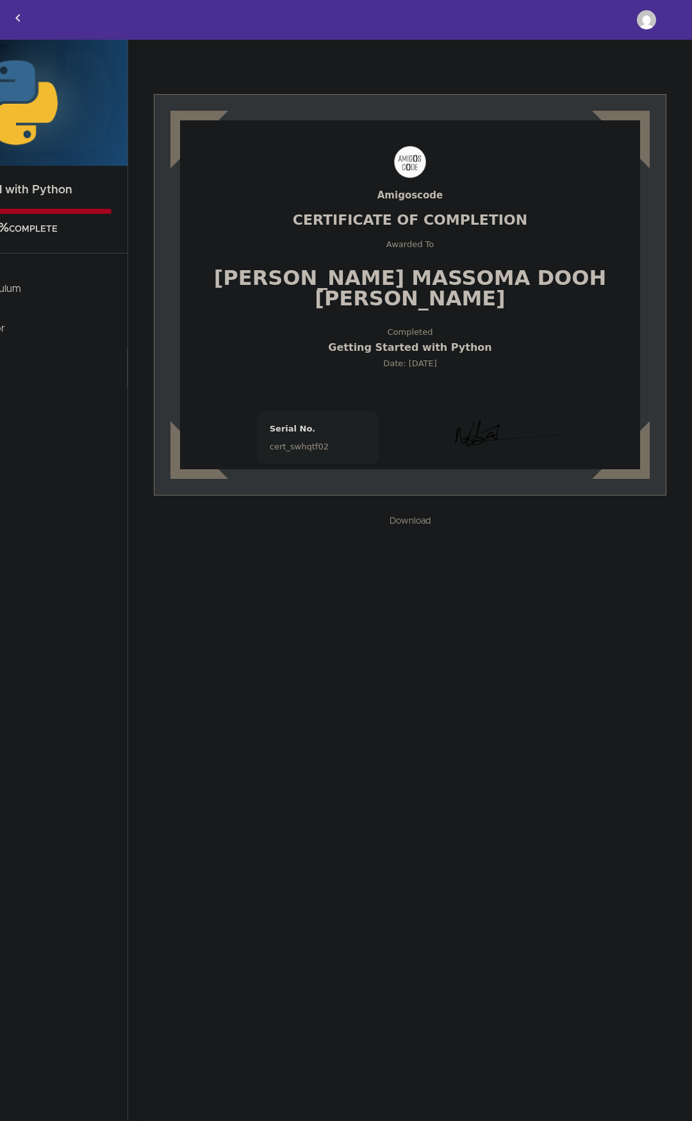
scroll to position [0, 0]
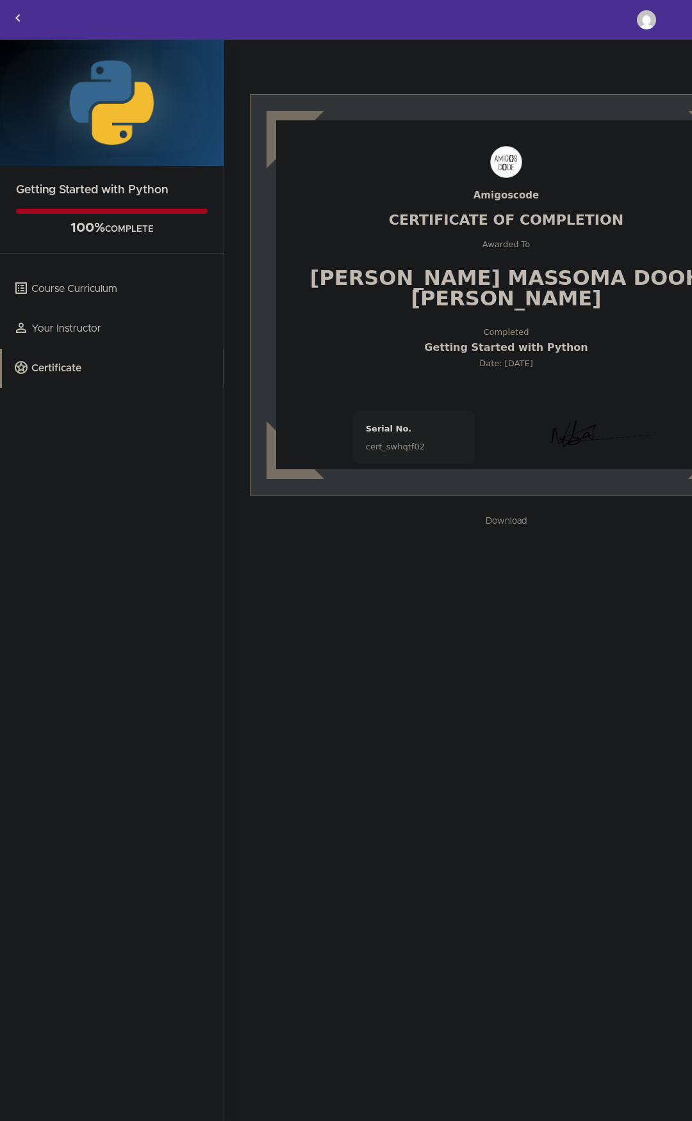
click at [525, 257] on div "Amigoscode Certificate Of Completion Awarded To [PERSON_NAME] Massoma Dooh [PER…" at bounding box center [506, 294] width 460 height 349
